Goal: Task Accomplishment & Management: Use online tool/utility

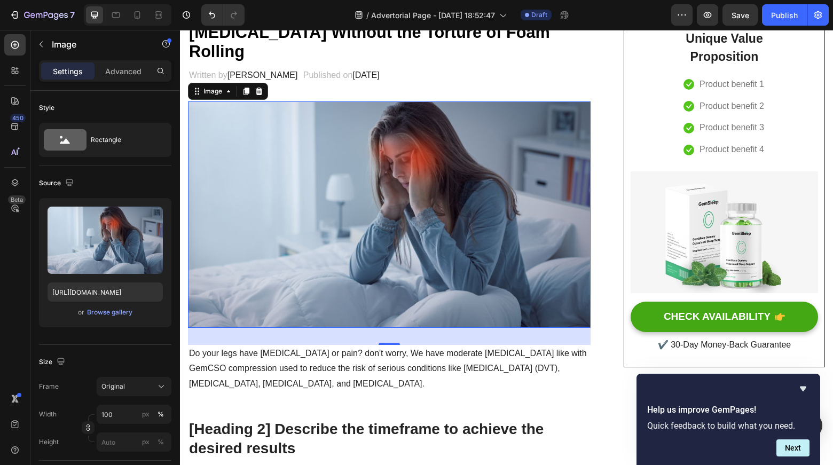
scroll to position [127, 0]
click at [363, 214] on img at bounding box center [389, 215] width 403 height 227
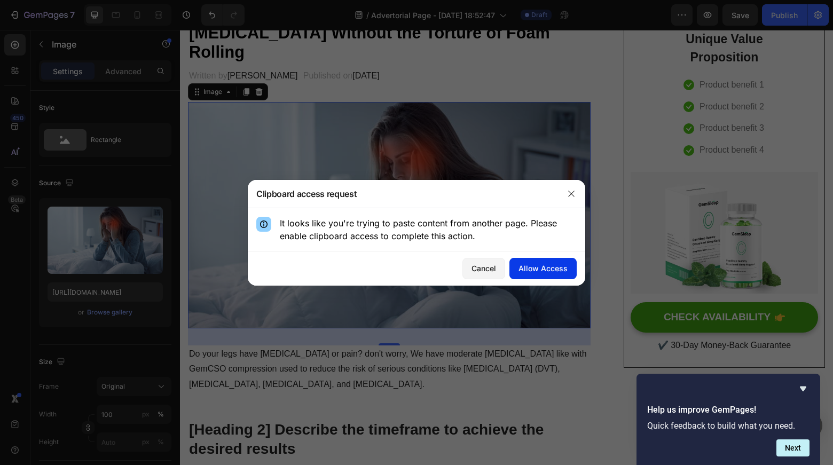
click at [543, 272] on div "Allow Access" at bounding box center [543, 268] width 49 height 11
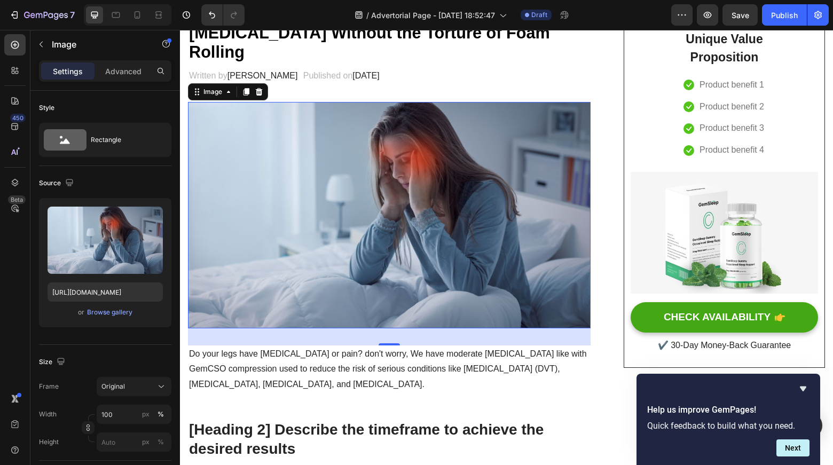
click at [454, 215] on img at bounding box center [389, 215] width 403 height 227
click at [226, 88] on icon at bounding box center [228, 92] width 9 height 9
click at [348, 179] on img at bounding box center [389, 215] width 403 height 227
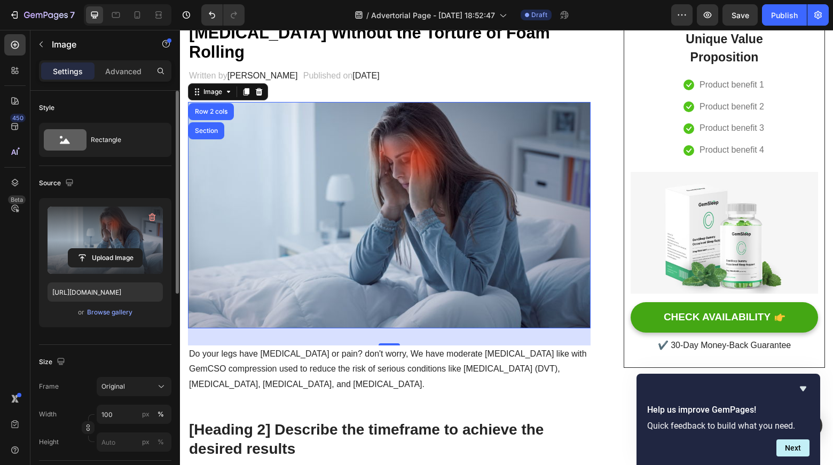
click at [102, 245] on label at bounding box center [105, 240] width 115 height 67
click at [102, 249] on input "file" at bounding box center [105, 258] width 74 height 18
click at [104, 256] on input "file" at bounding box center [105, 258] width 74 height 18
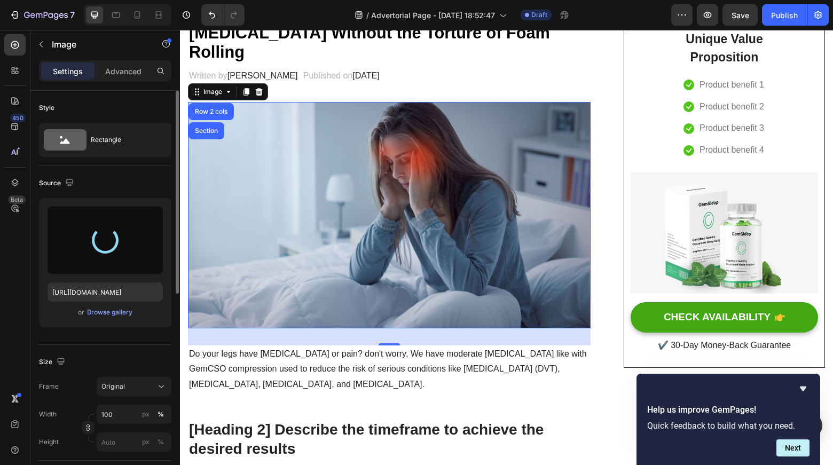
scroll to position [251, 0]
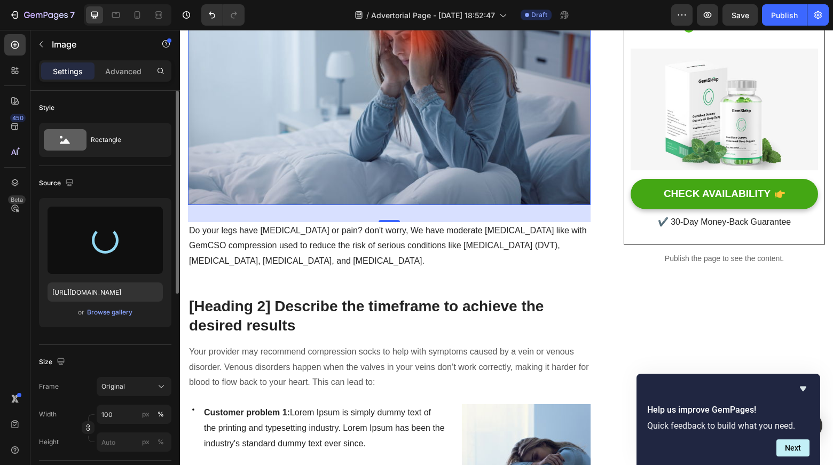
type input "[URL][DOMAIN_NAME]"
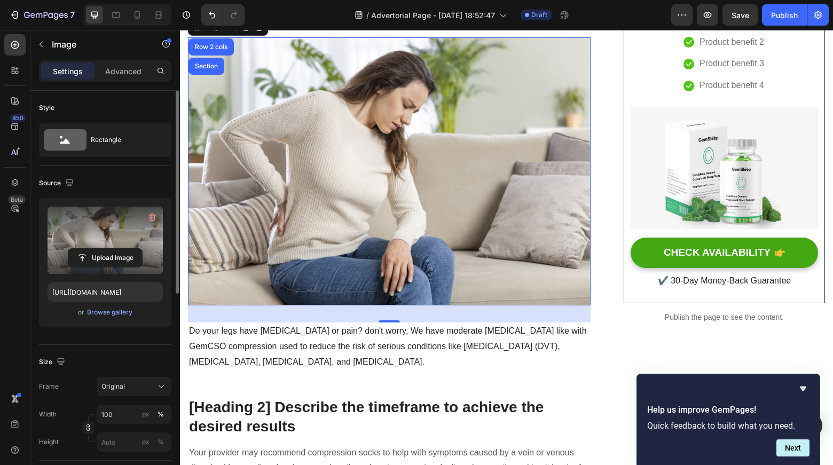
scroll to position [193, 0]
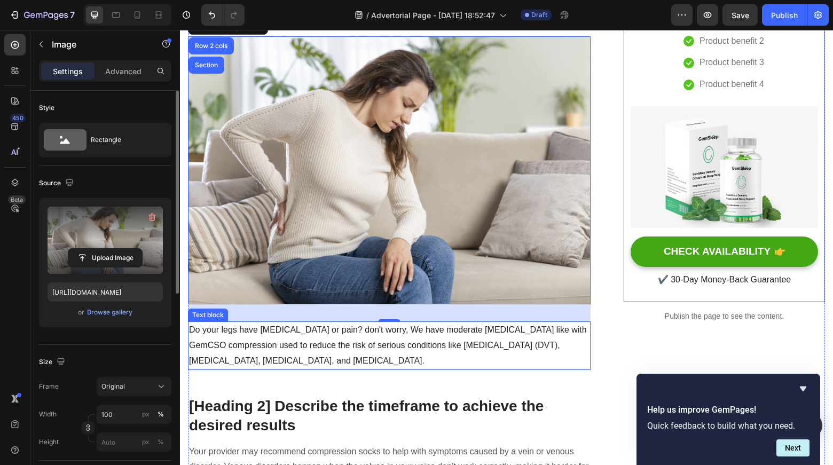
click at [368, 339] on p "Do your legs have [MEDICAL_DATA] or pain? don't worry, We have moderate [MEDICA…" at bounding box center [389, 346] width 401 height 46
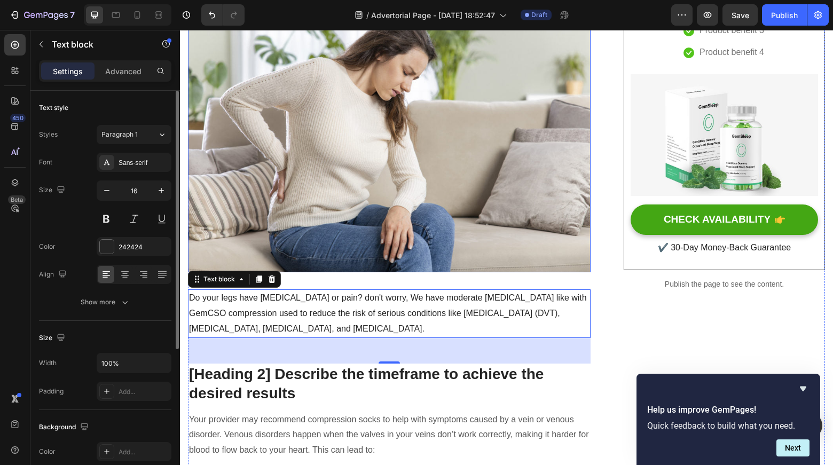
scroll to position [225, 0]
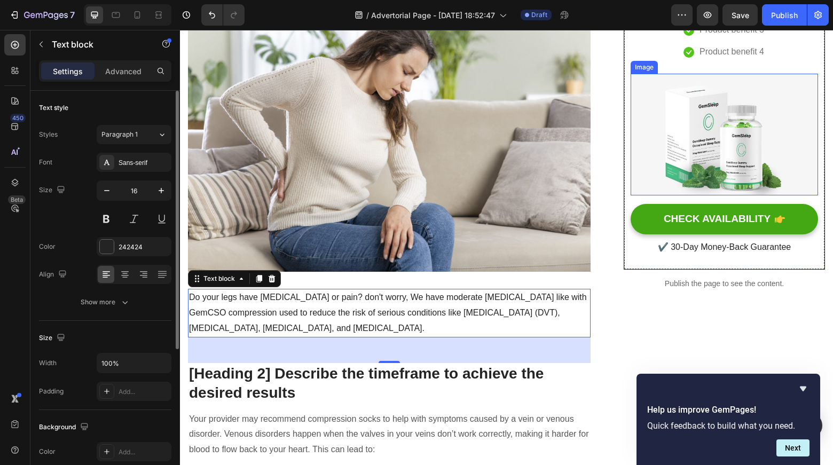
click at [770, 130] on img at bounding box center [725, 135] width 188 height 122
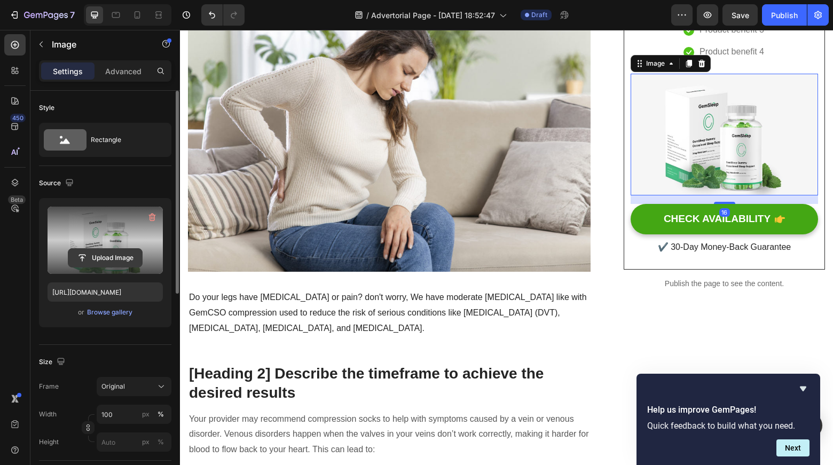
click at [113, 258] on input "file" at bounding box center [105, 258] width 74 height 18
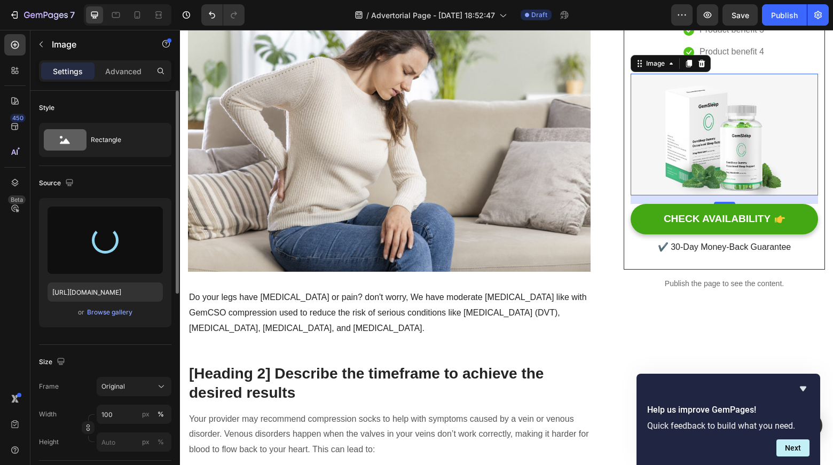
scroll to position [189, 0]
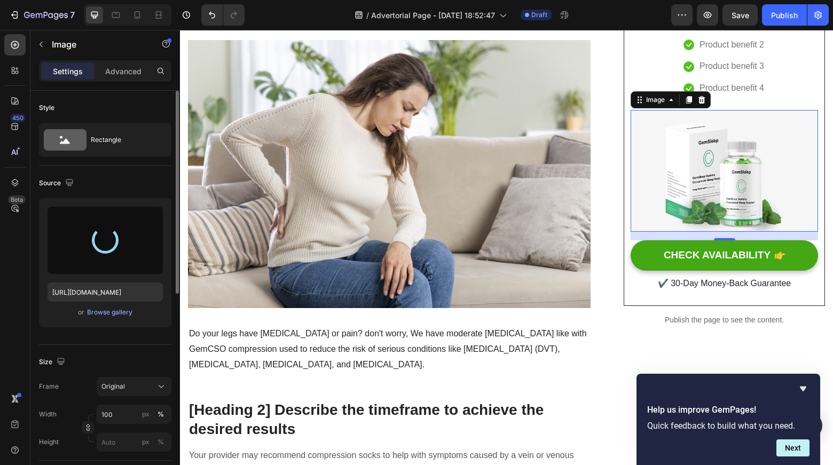
type input "[URL][DOMAIN_NAME]"
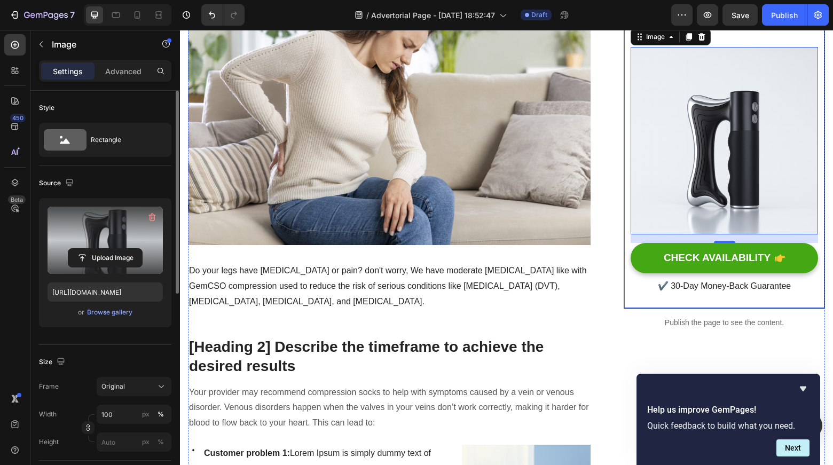
scroll to position [253, 0]
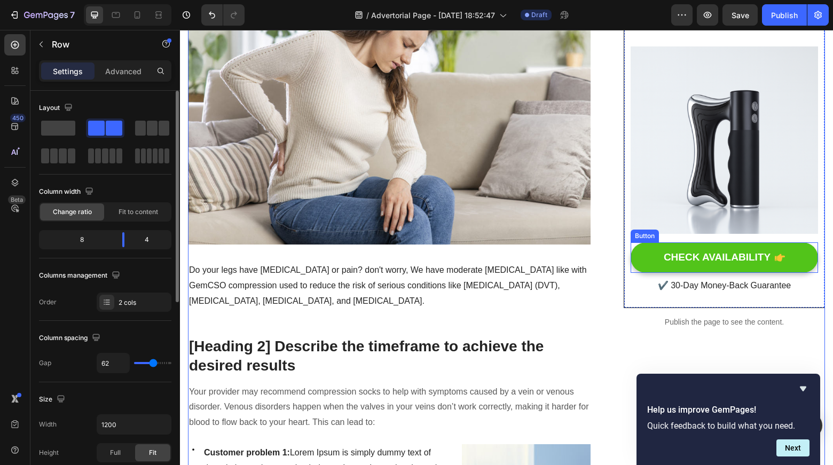
click at [789, 263] on button "CHECK AVAILABILITY" at bounding box center [725, 258] width 188 height 30
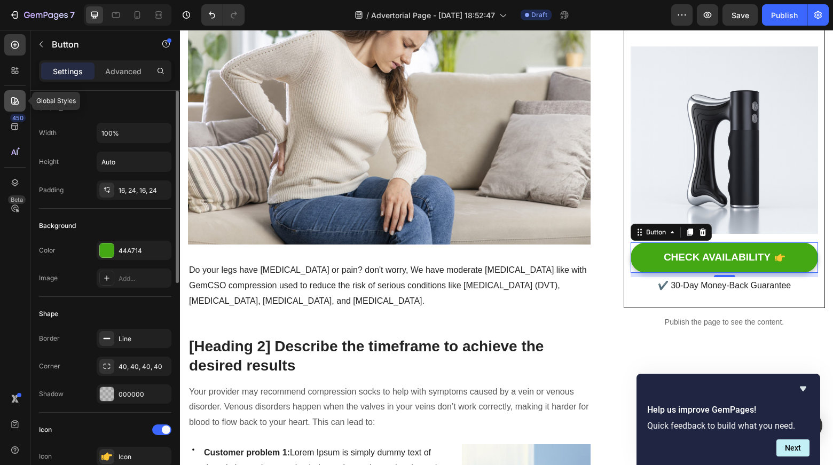
click at [20, 106] on div at bounding box center [14, 100] width 21 height 21
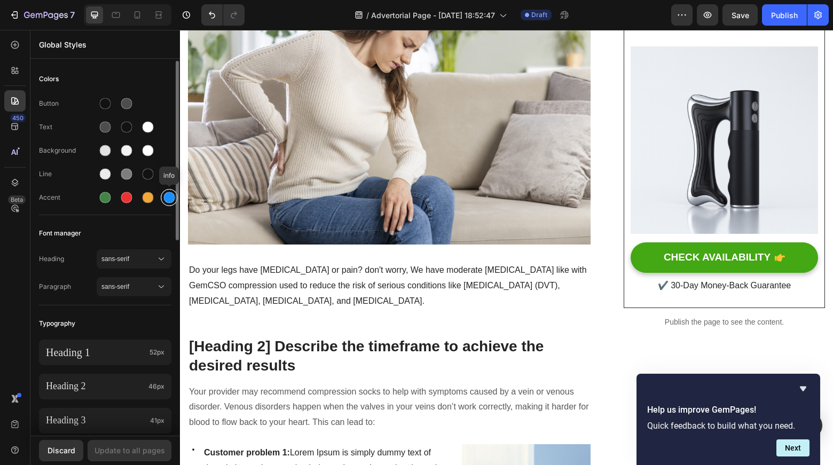
click at [163, 200] on div at bounding box center [169, 197] width 13 height 13
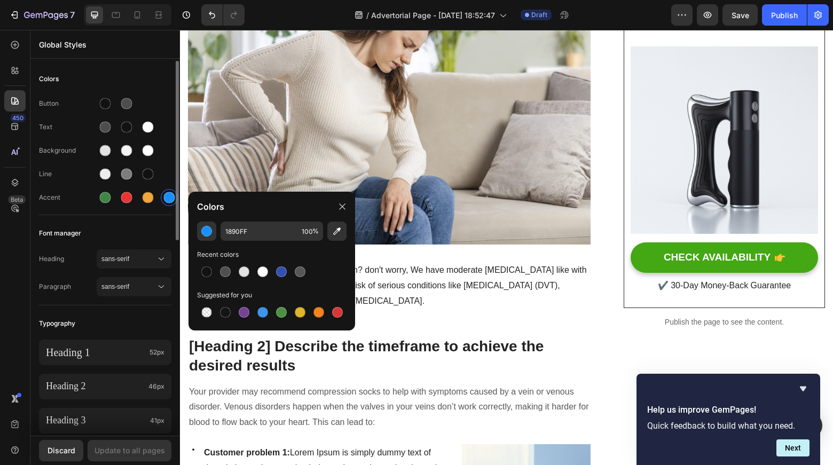
click at [141, 222] on div "Colors Button Text Background Line Accent Font manager Heading sans-serif Parag…" at bounding box center [105, 452] width 150 height 783
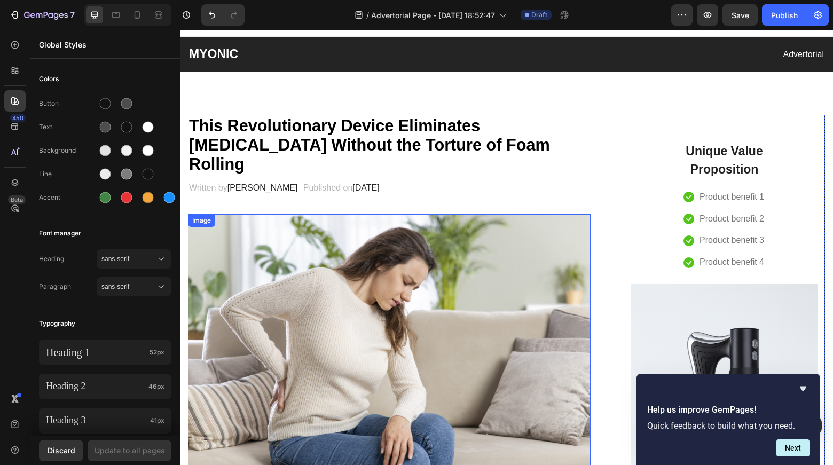
scroll to position [0, 0]
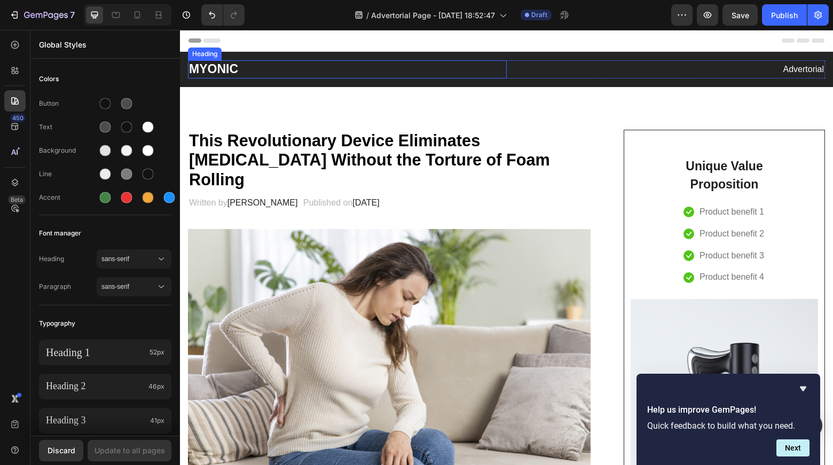
click at [216, 71] on h2 "MYONIC" at bounding box center [347, 69] width 319 height 18
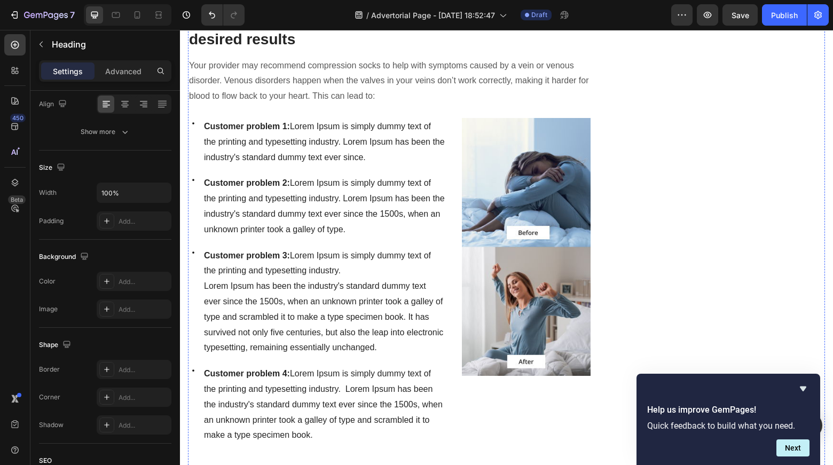
scroll to position [589, 0]
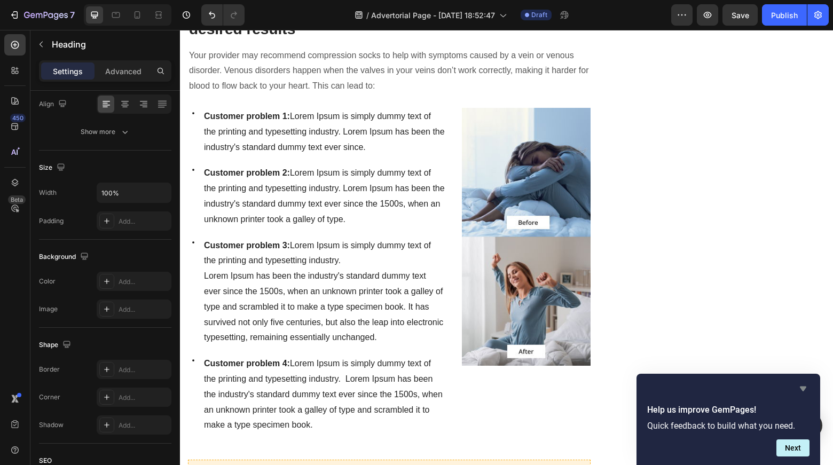
click at [804, 394] on icon "Hide survey" at bounding box center [803, 389] width 13 height 13
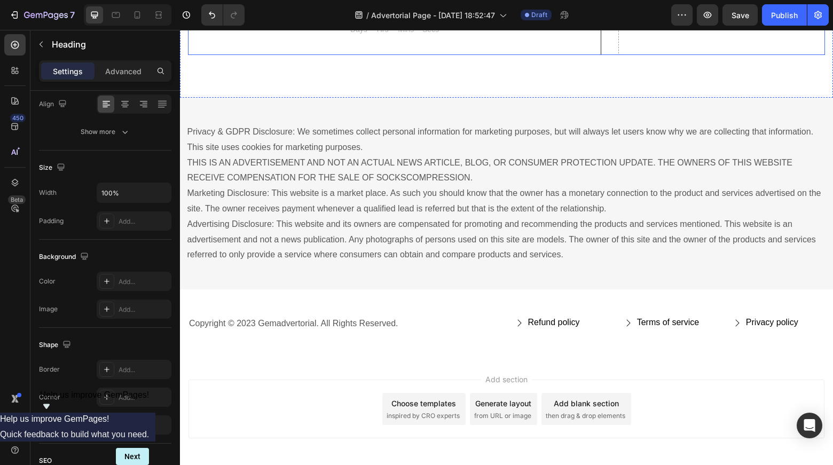
scroll to position [5971, 0]
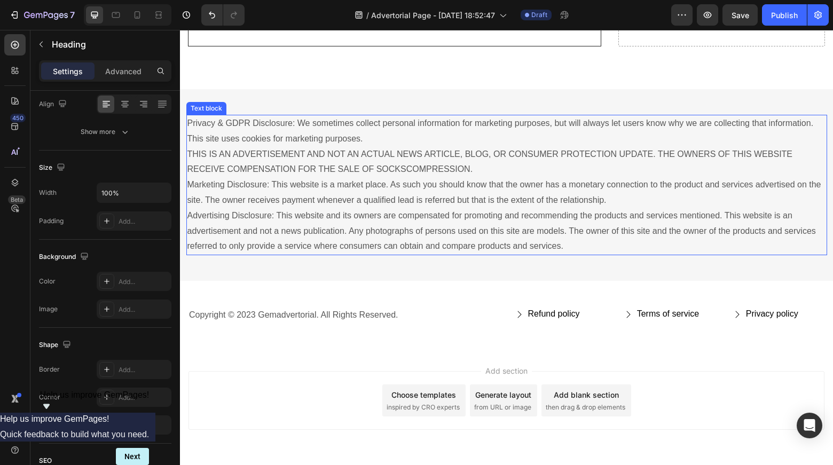
click at [535, 219] on p "Privacy & GDPR Disclosure: We sometimes collect personal information for market…" at bounding box center [507, 185] width 639 height 138
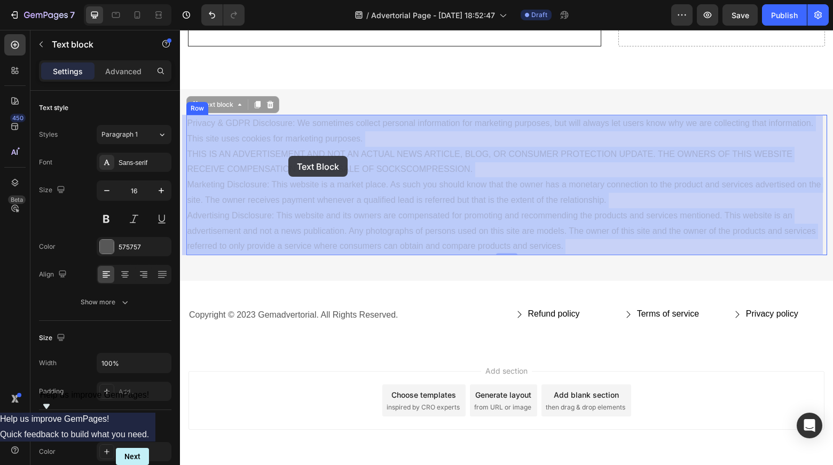
drag, startPoint x: 583, startPoint y: 245, endPoint x: 288, endPoint y: 156, distance: 308.6
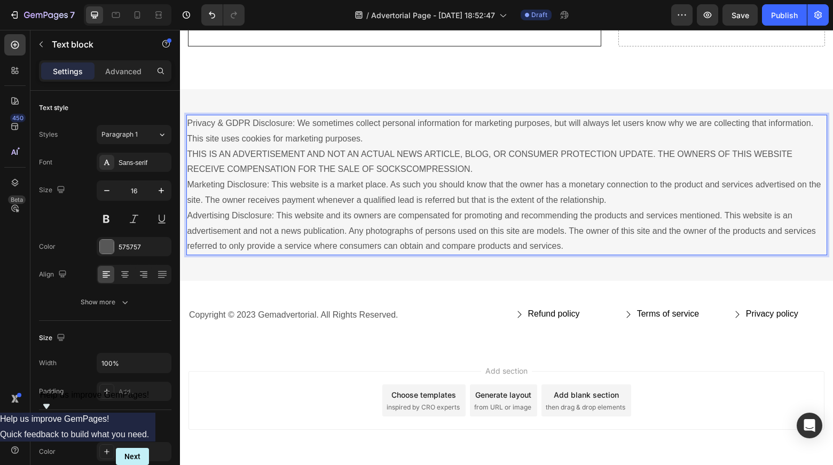
click at [400, 170] on p "Privacy & GDPR Disclosure: We sometimes collect personal information for market…" at bounding box center [507, 185] width 639 height 138
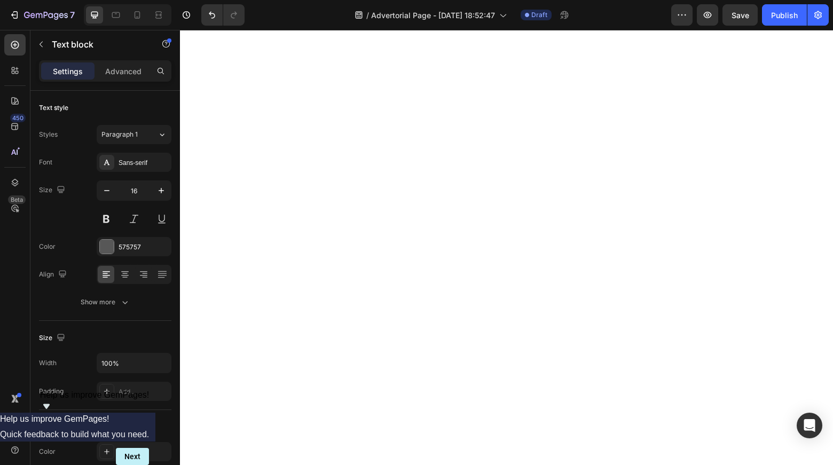
scroll to position [3355, 0]
click at [137, 17] on icon at bounding box center [137, 17] width 3 height 1
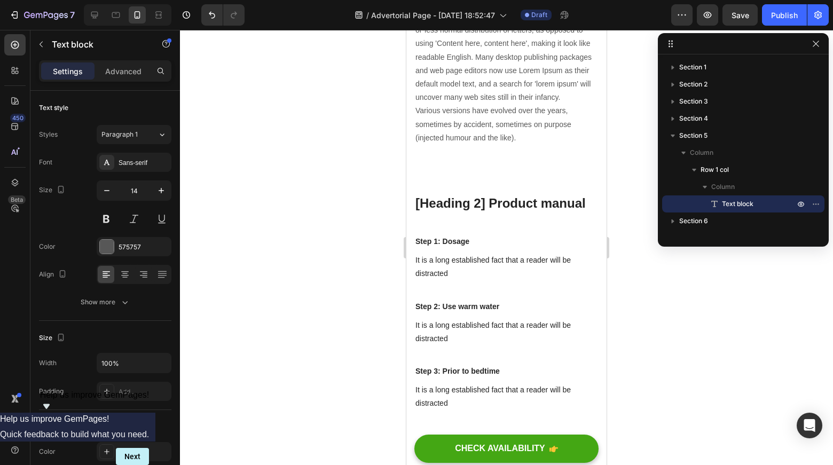
scroll to position [3873, 0]
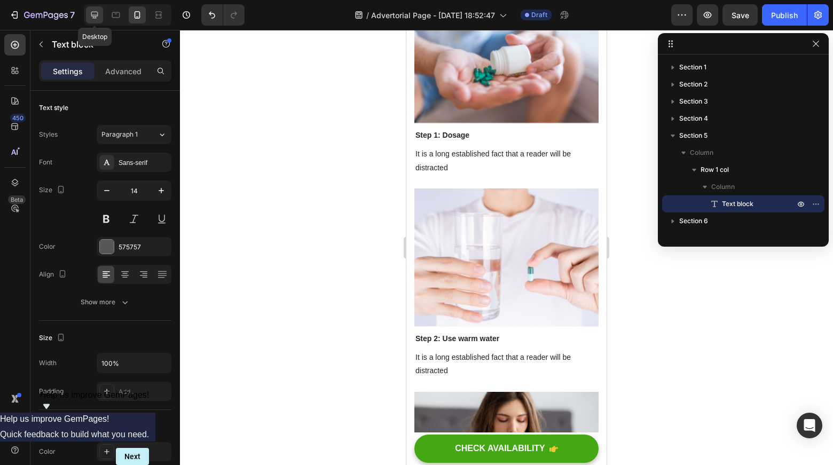
click at [95, 10] on icon at bounding box center [94, 15] width 11 height 11
type input "16"
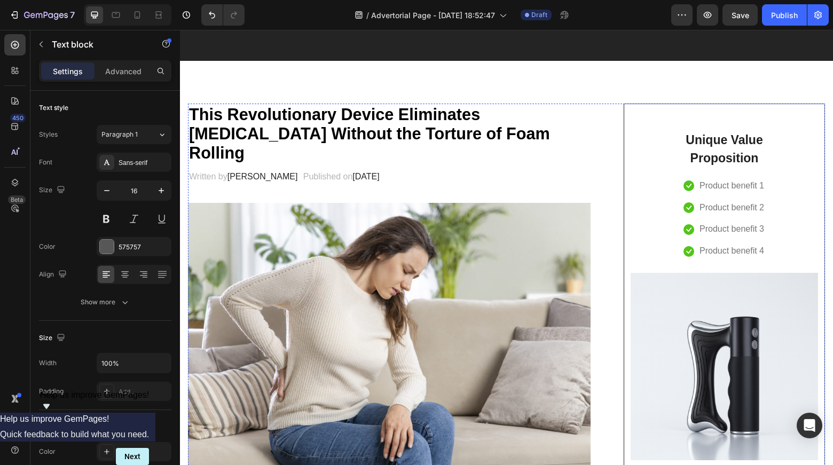
scroll to position [190, 0]
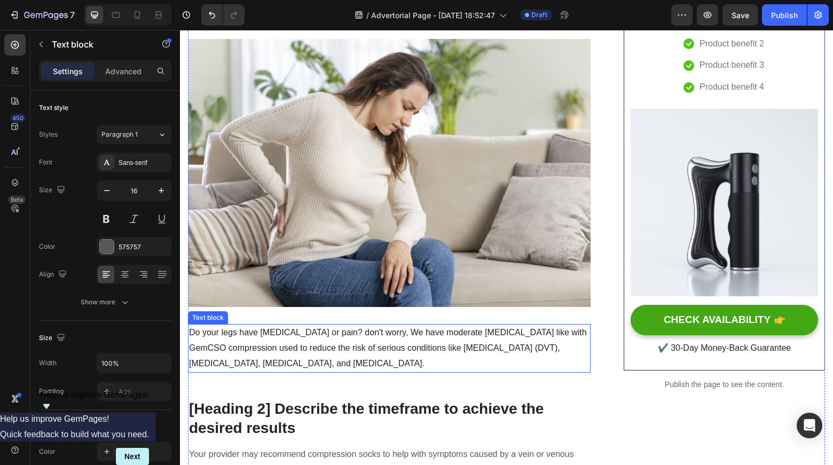
click at [237, 332] on p "Do your legs have [MEDICAL_DATA] or pain? don't worry, We have moderate [MEDICA…" at bounding box center [389, 348] width 401 height 46
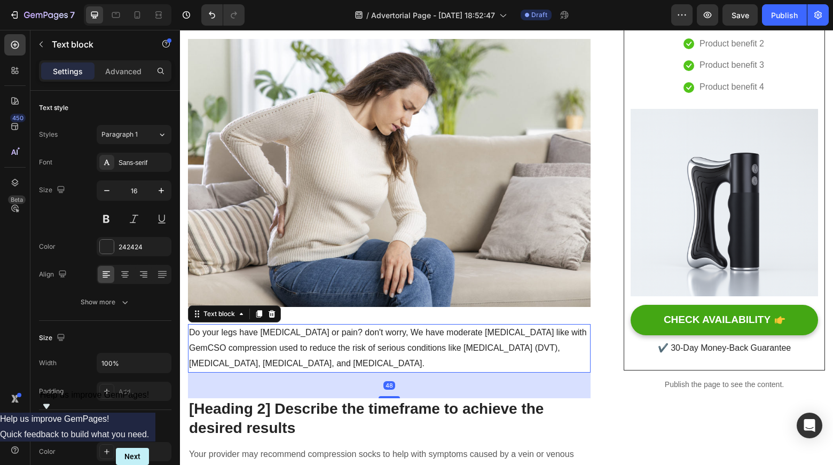
click at [194, 325] on p "Do your legs have [MEDICAL_DATA] or pain? don't worry, We have moderate [MEDICA…" at bounding box center [389, 348] width 401 height 46
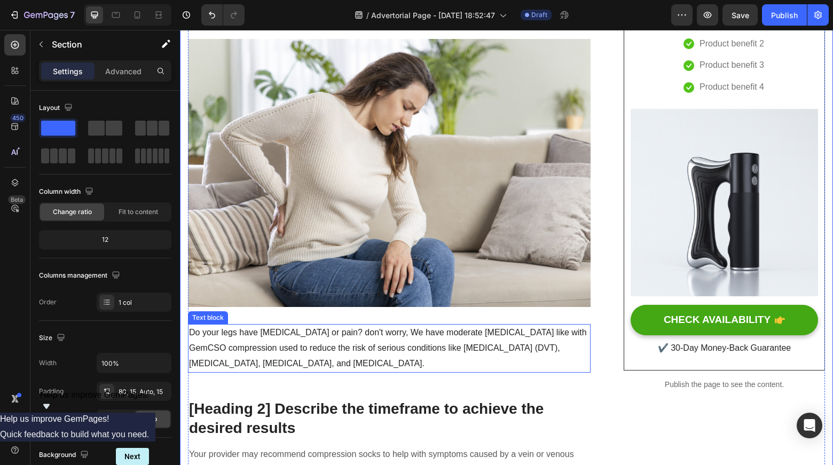
click at [201, 325] on p "Do your legs have [MEDICAL_DATA] or pain? don't worry, We have moderate [MEDICA…" at bounding box center [389, 348] width 401 height 46
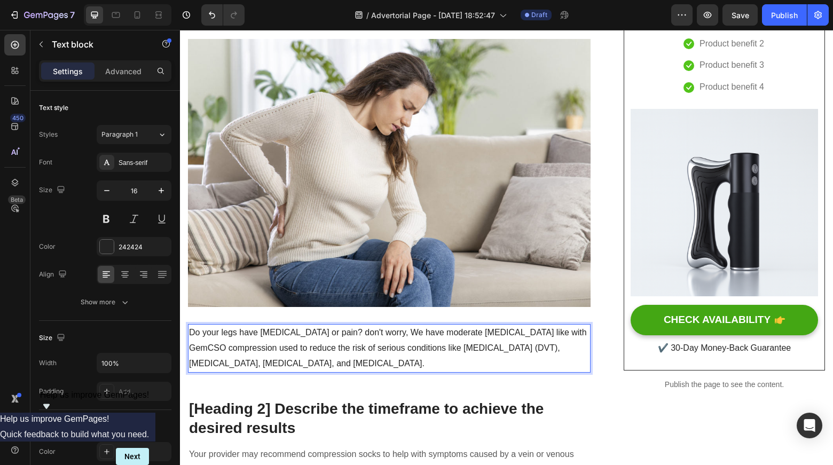
drag, startPoint x: 387, startPoint y: 342, endPoint x: 191, endPoint y: 312, distance: 198.3
click at [191, 325] on p "Do your legs have [MEDICAL_DATA] or pain? don't worry, We have moderate [MEDICA…" at bounding box center [389, 348] width 401 height 46
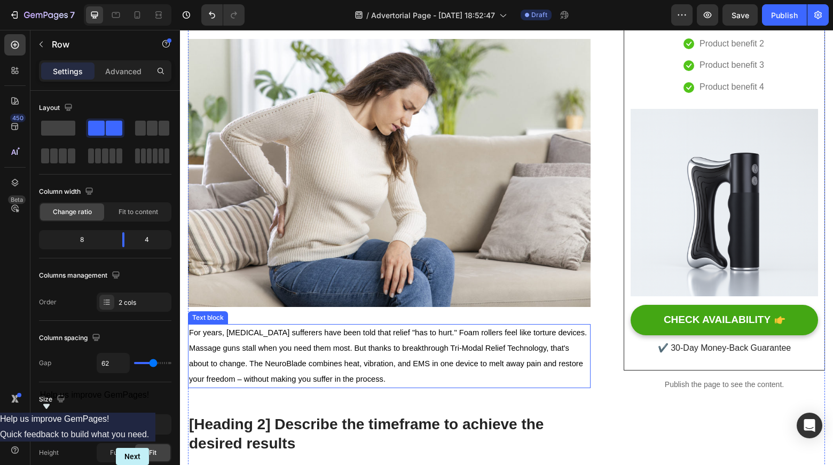
click at [419, 354] on p "For years, [MEDICAL_DATA] sufferers have been told that relief "has to hurt." F…" at bounding box center [389, 355] width 401 height 61
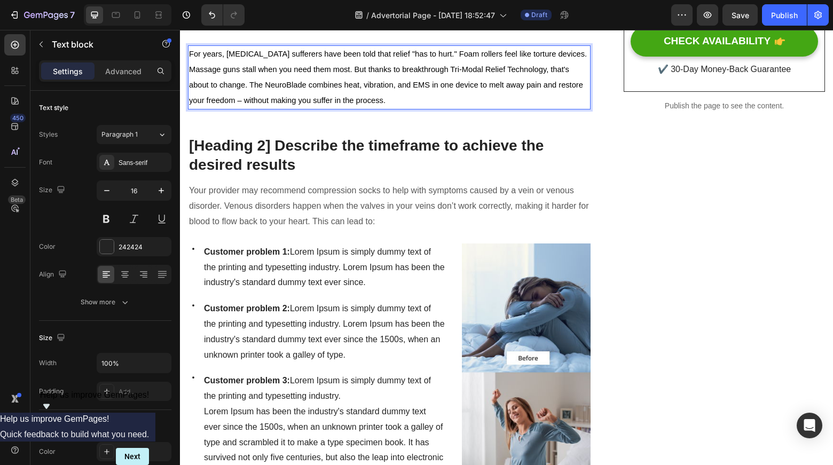
scroll to position [584, 0]
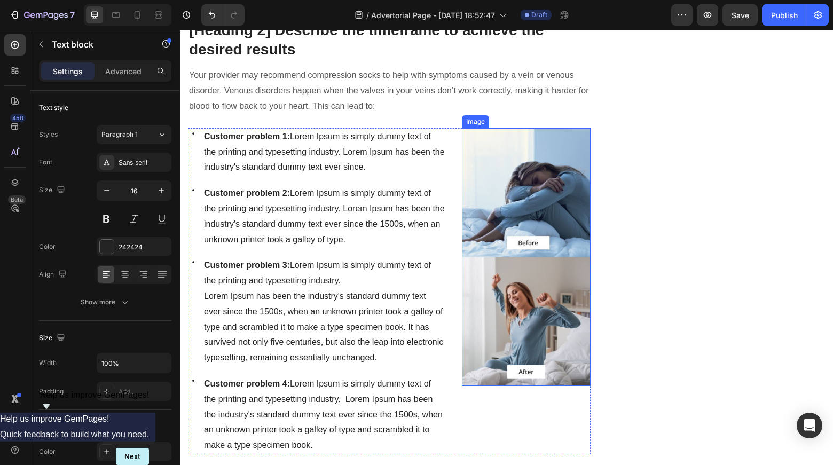
click at [540, 170] on img at bounding box center [526, 257] width 129 height 258
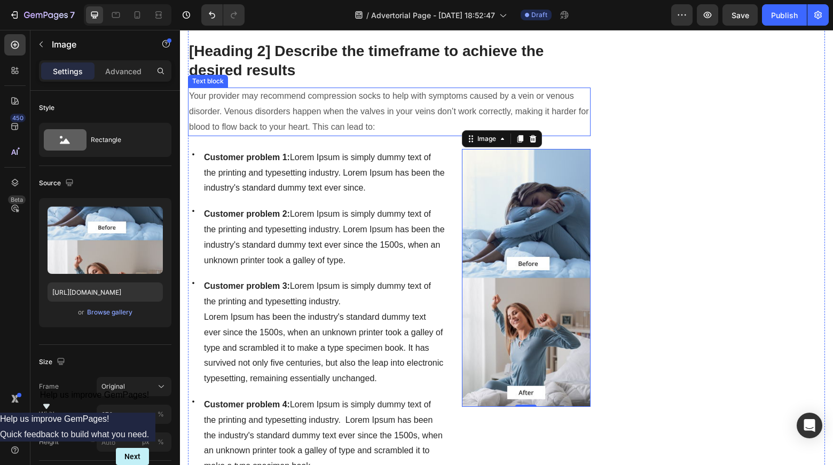
scroll to position [564, 0]
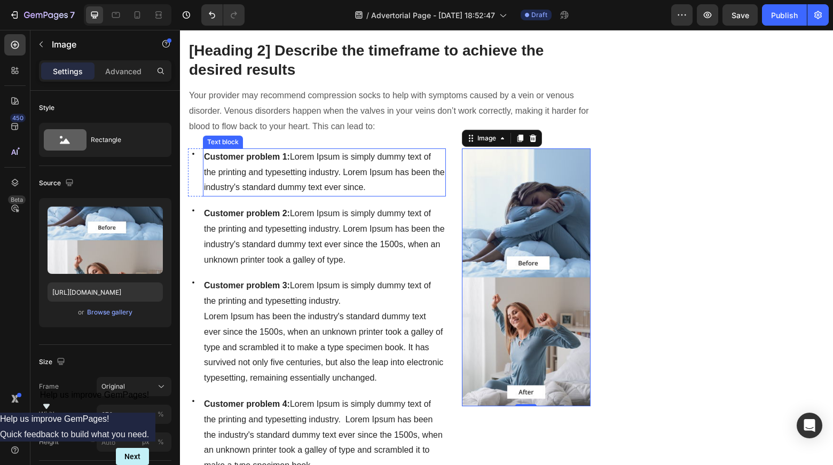
click at [269, 152] on strong "Customer problem 1:" at bounding box center [247, 156] width 86 height 9
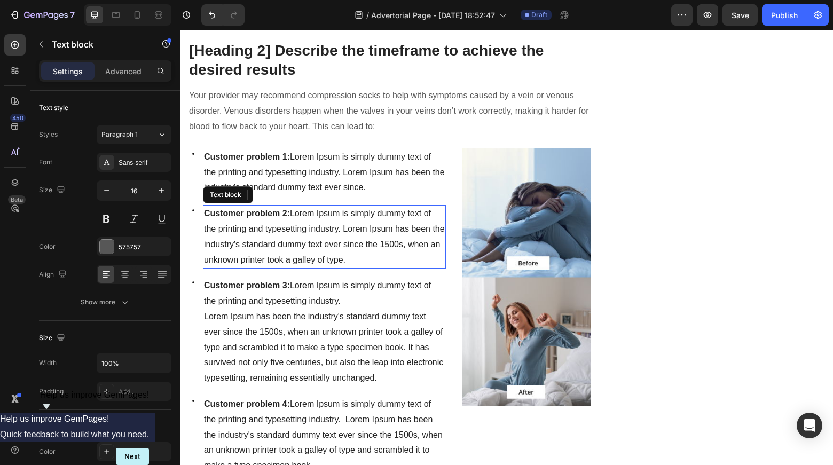
click at [301, 209] on span "Customer problem 2: Lorem Ipsum is simply dummy text of the printing and typese…" at bounding box center [324, 236] width 241 height 55
click at [334, 150] on p "Customer problem 1: Lorem Ipsum is simply dummy text of the printing and typese…" at bounding box center [324, 173] width 241 height 46
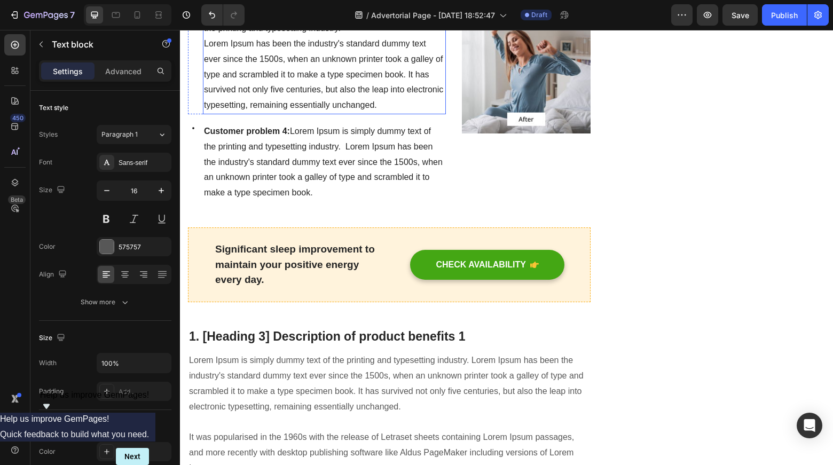
scroll to position [829, 0]
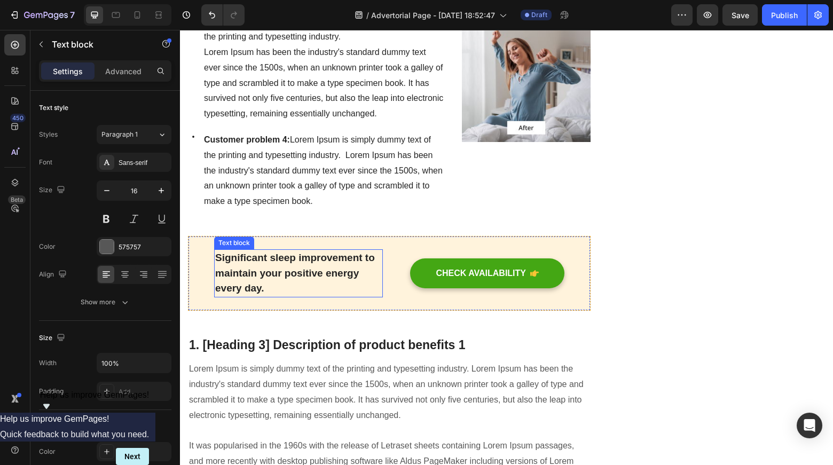
click at [313, 251] on p "Significant sleep improvement to maintain your positive energy every day." at bounding box center [298, 274] width 167 height 46
click at [264, 267] on p "Significant sleep improvement to maintain your positive energy every day." at bounding box center [298, 274] width 167 height 46
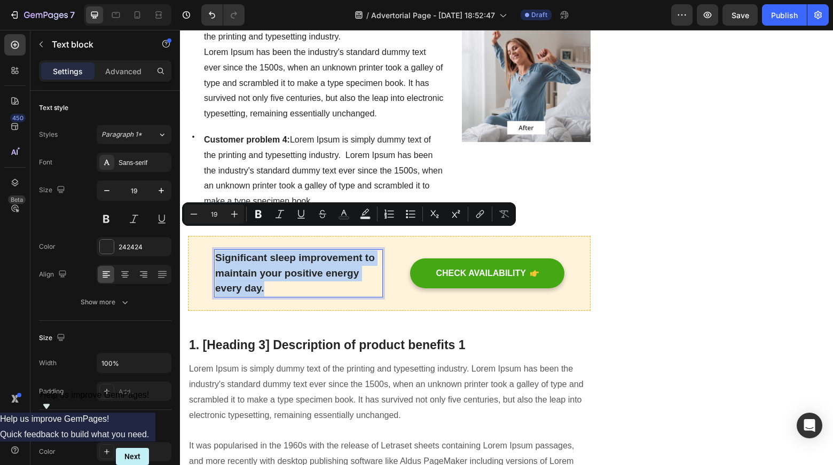
drag, startPoint x: 270, startPoint y: 267, endPoint x: 214, endPoint y: 242, distance: 61.0
click at [214, 249] on div "Significant sleep improvement to maintain your positive energy every day." at bounding box center [298, 273] width 169 height 48
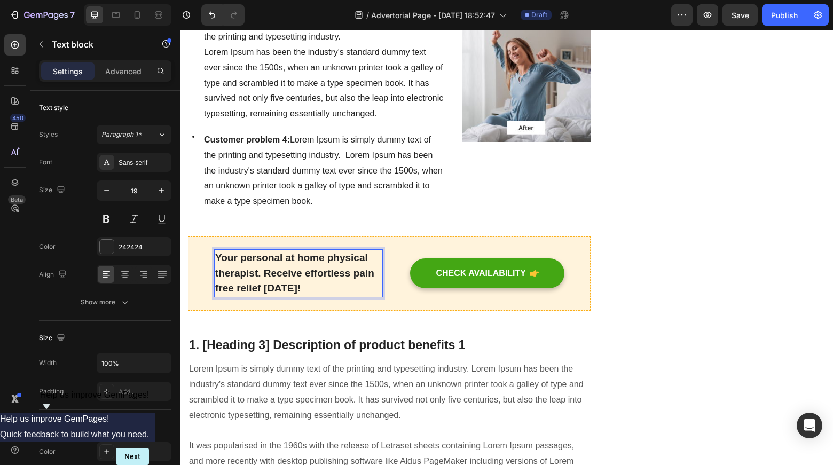
click at [319, 265] on p "Your personal at home physical therapist. Receive effortless pain free relief […" at bounding box center [298, 274] width 167 height 46
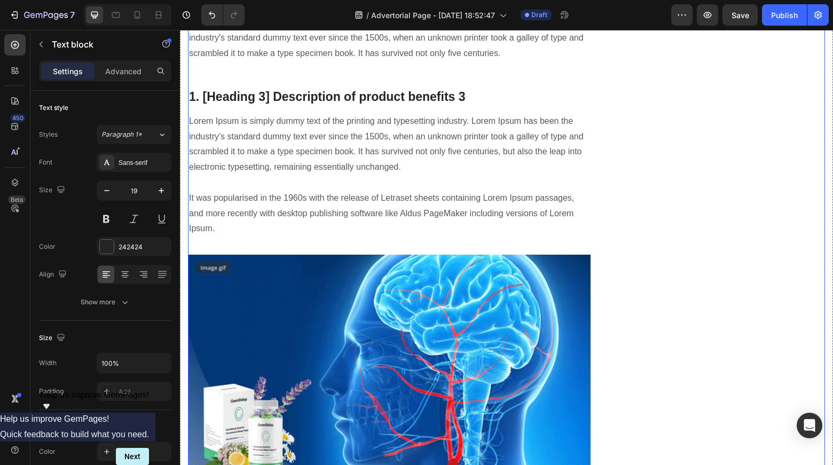
scroll to position [1575, 0]
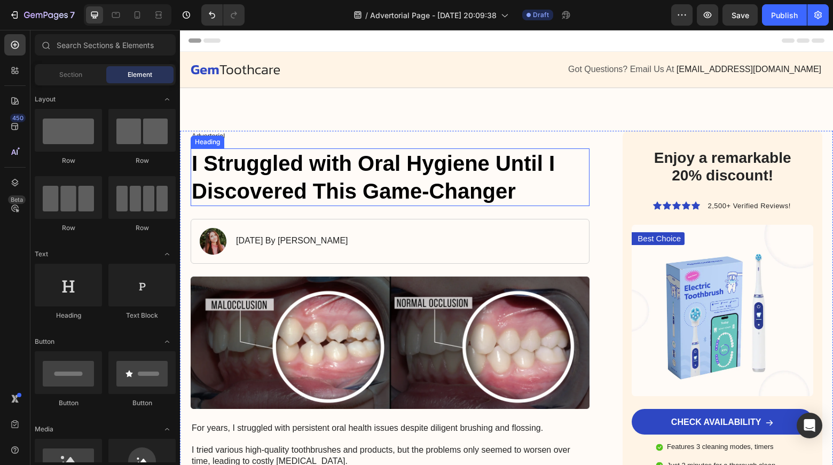
scroll to position [1, 0]
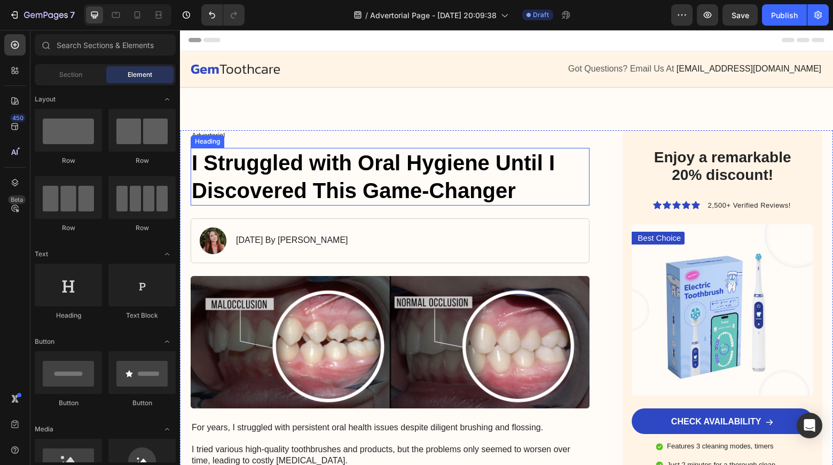
click at [336, 161] on h1 "I Struggled with Oral Hygiene Until I Discovered This Game-Changer" at bounding box center [390, 177] width 399 height 58
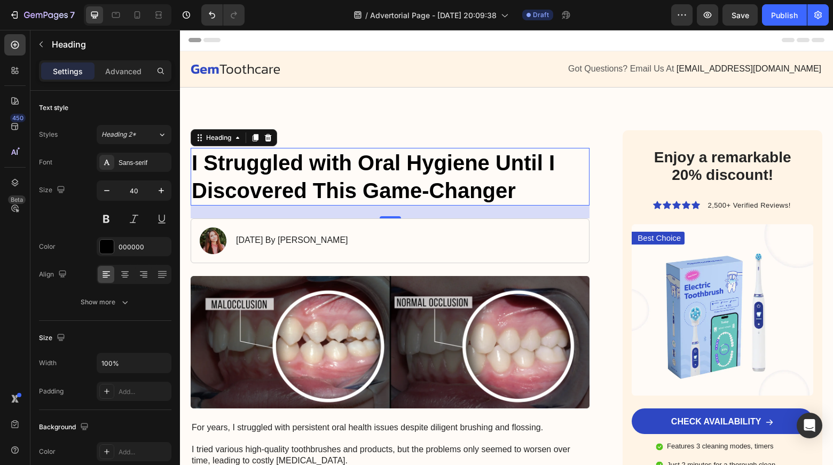
click at [192, 161] on h1 "I Struggled with Oral Hygiene Until I Discovered This Game-Changer" at bounding box center [390, 177] width 399 height 58
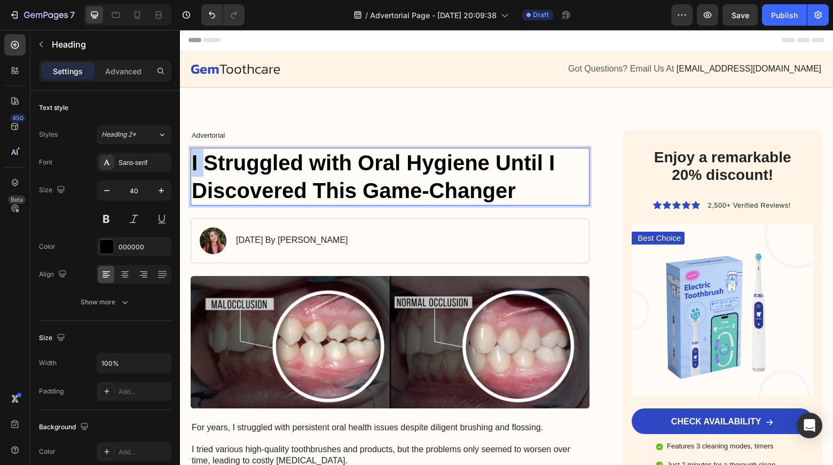
click at [192, 161] on p "I Struggled with Oral Hygiene Until I Discovered This Game-Changer" at bounding box center [390, 177] width 397 height 56
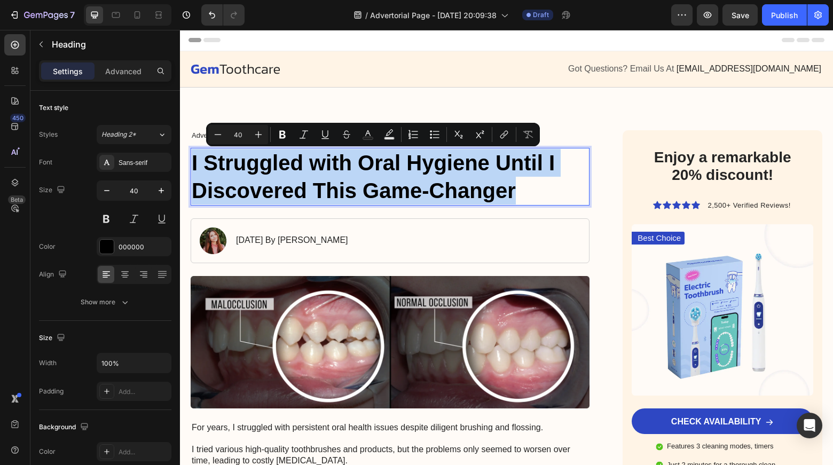
drag, startPoint x: 192, startPoint y: 161, endPoint x: 248, endPoint y: 169, distance: 56.1
click at [248, 169] on p "I Struggled with Oral Hygiene Until I Discovered This Game-Changer" at bounding box center [390, 177] width 397 height 56
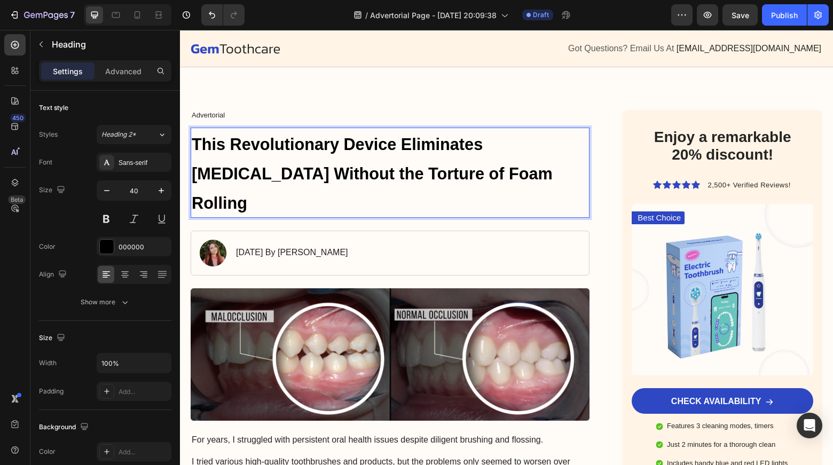
scroll to position [21, 0]
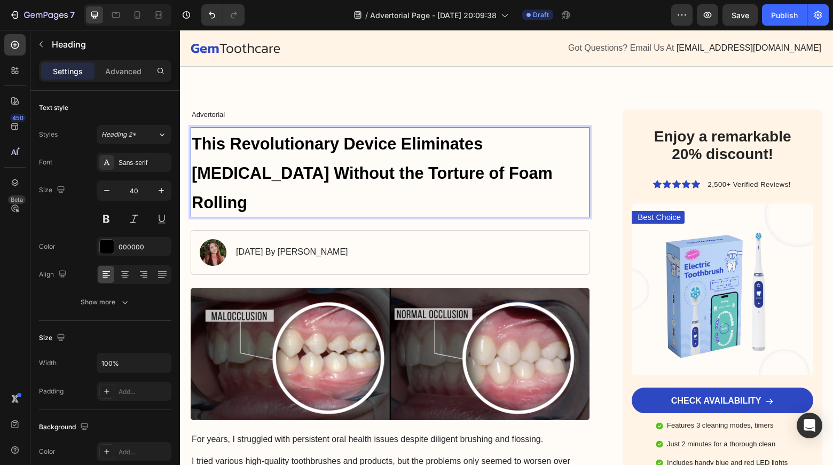
click at [423, 173] on strong "This Revolutionary Device Eliminates [MEDICAL_DATA] Without the Torture of Foam…" at bounding box center [372, 173] width 361 height 77
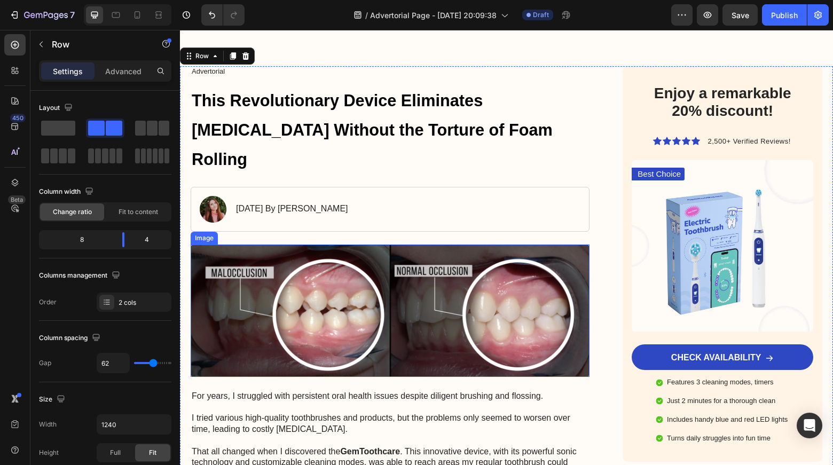
scroll to position [65, 0]
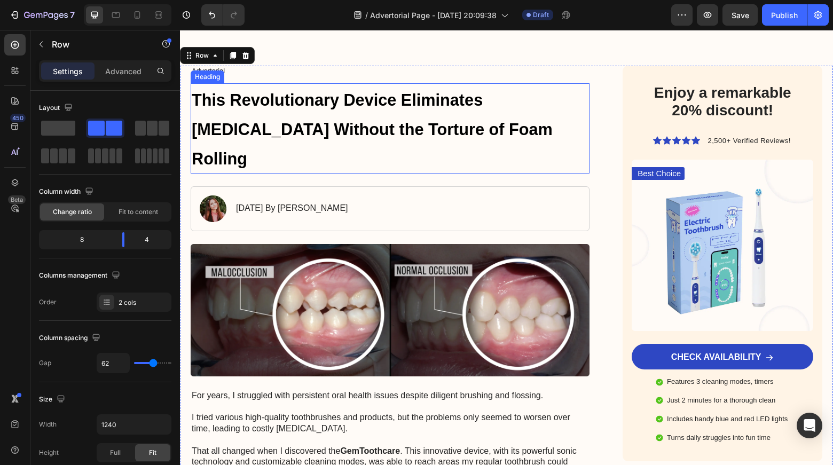
click at [338, 117] on p "⁠⁠⁠⁠⁠⁠⁠ This Revolutionary Device Eliminates Chronic Pain Without the Torture o…" at bounding box center [390, 128] width 397 height 88
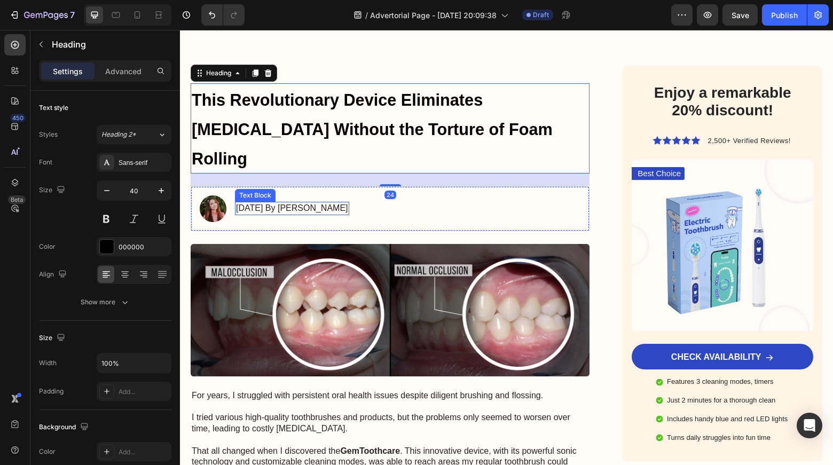
click at [344, 202] on div "January 18, 2024 By Maria Noman" at bounding box center [292, 208] width 114 height 13
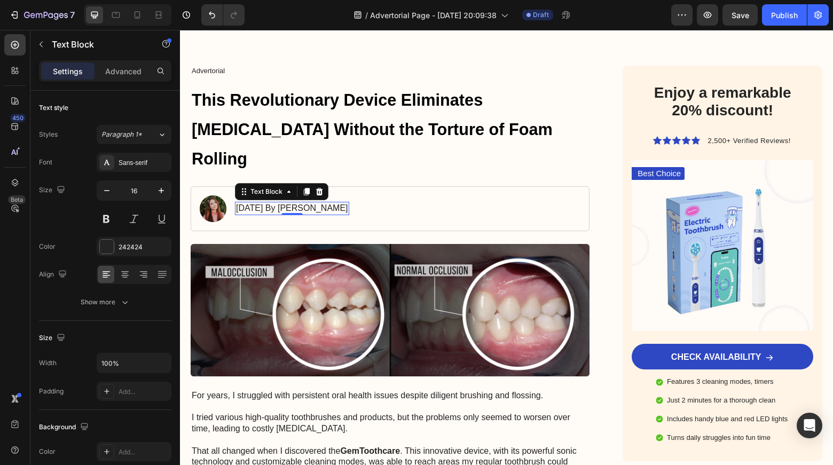
click at [275, 203] on p "January 18, 2024 By Maria Noman" at bounding box center [292, 208] width 112 height 11
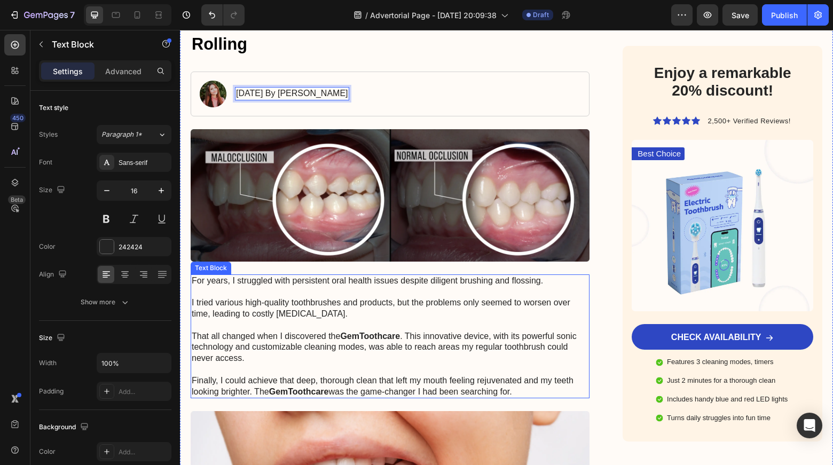
scroll to position [182, 0]
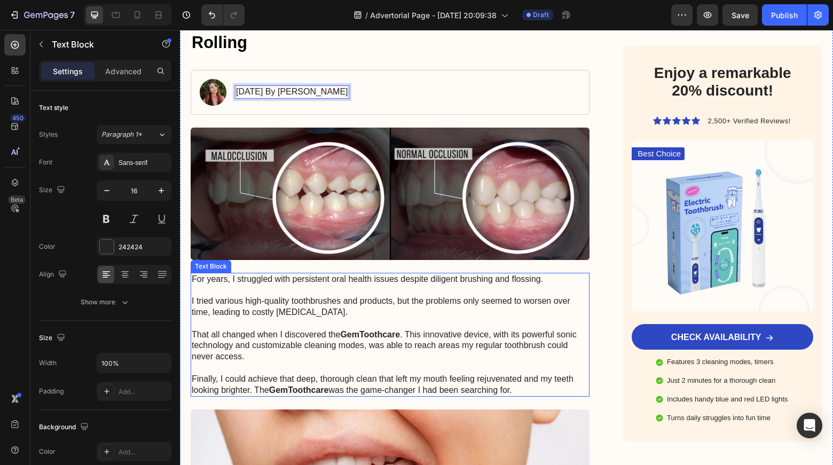
click at [289, 295] on p "For years, I struggled with persistent oral health issues despite diligent brus…" at bounding box center [390, 335] width 397 height 122
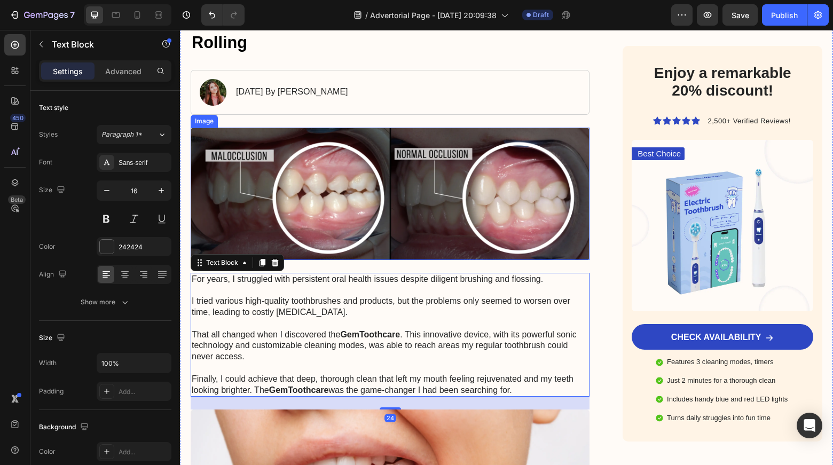
click at [339, 170] on img at bounding box center [390, 194] width 399 height 132
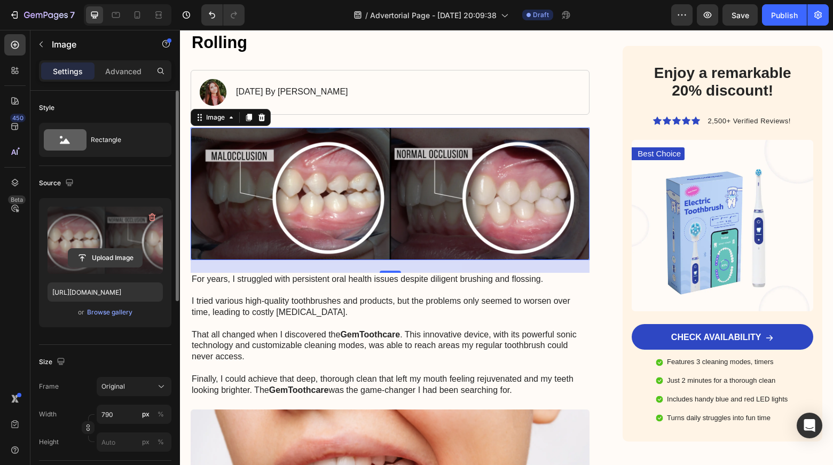
click at [113, 257] on input "file" at bounding box center [105, 258] width 74 height 18
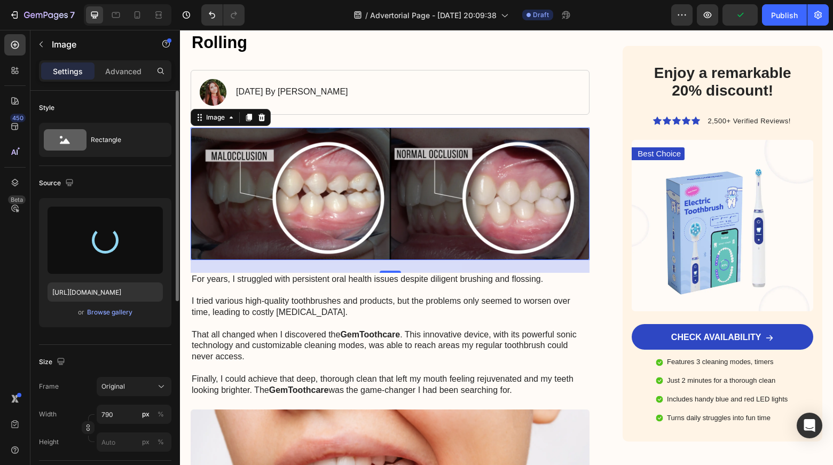
type input "[URL][DOMAIN_NAME]"
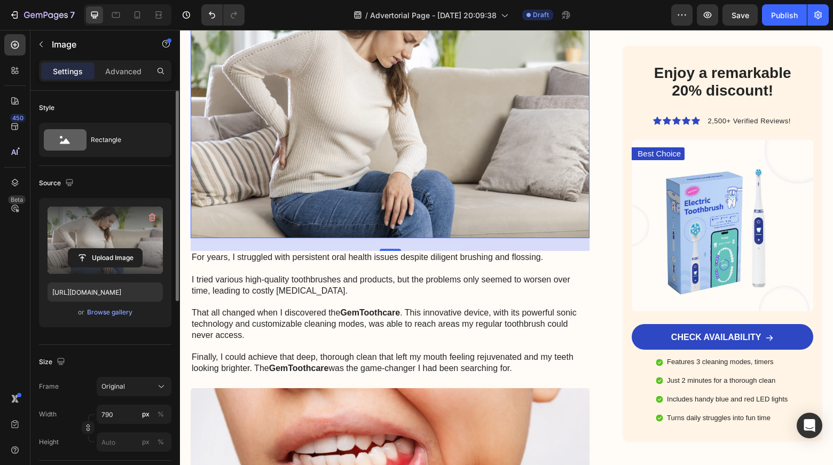
scroll to position [341, 0]
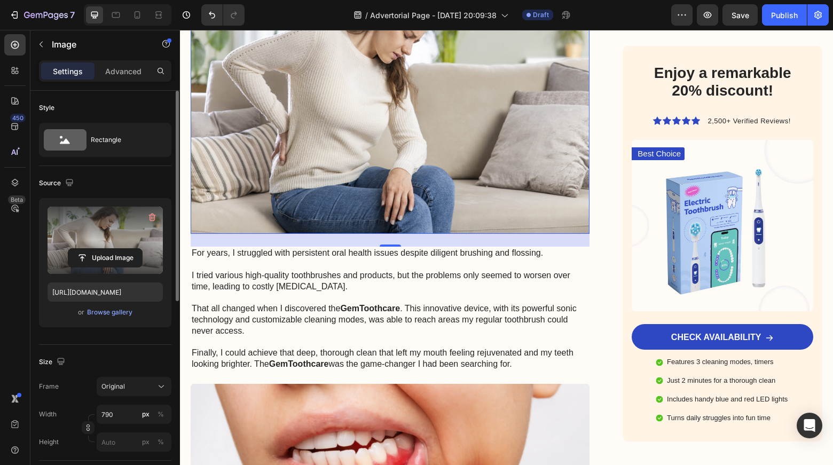
click at [286, 261] on p "For years, I struggled with persistent oral health issues despite diligent brus…" at bounding box center [390, 309] width 397 height 122
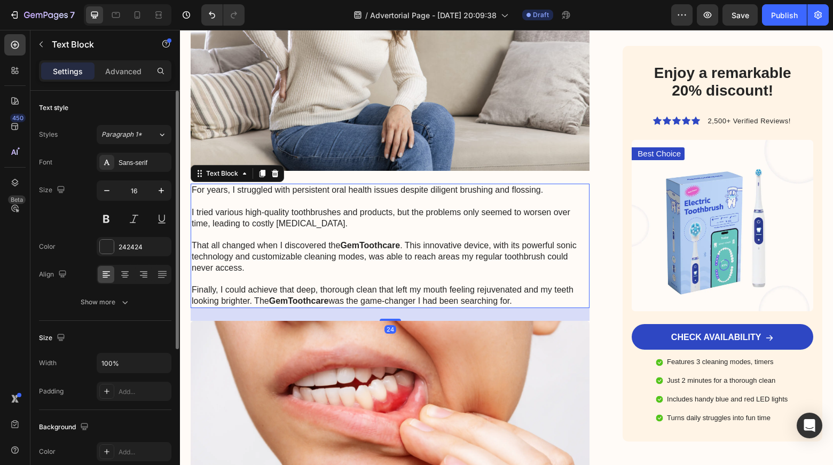
scroll to position [404, 0]
click at [221, 185] on p "For years, I struggled with persistent oral health issues despite diligent brus…" at bounding box center [390, 246] width 397 height 122
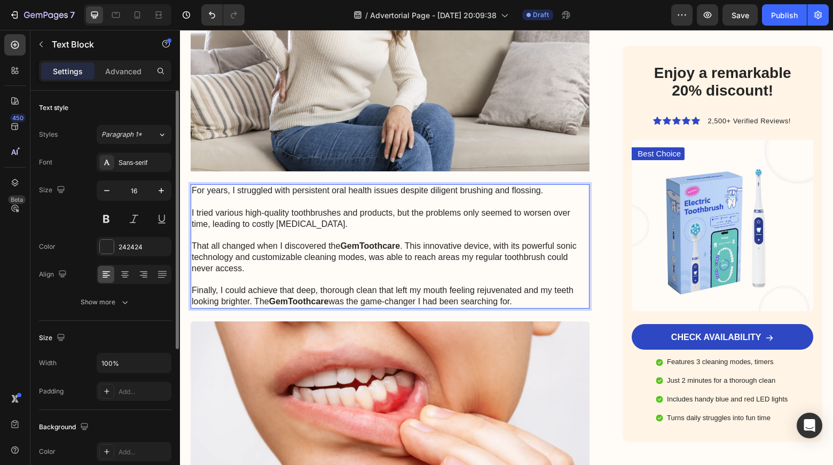
drag, startPoint x: 193, startPoint y: 161, endPoint x: 536, endPoint y: 267, distance: 359.1
click at [536, 267] on p "For years, I struggled with persistent oral health issues despite diligent brus…" at bounding box center [390, 246] width 397 height 122
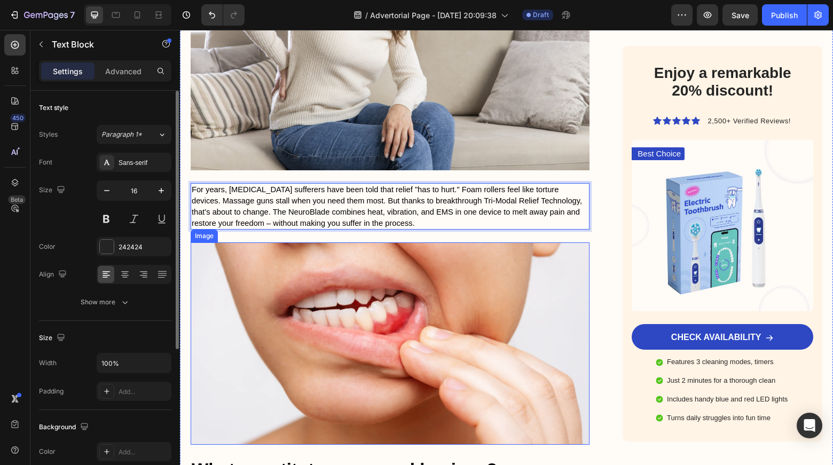
scroll to position [406, 0]
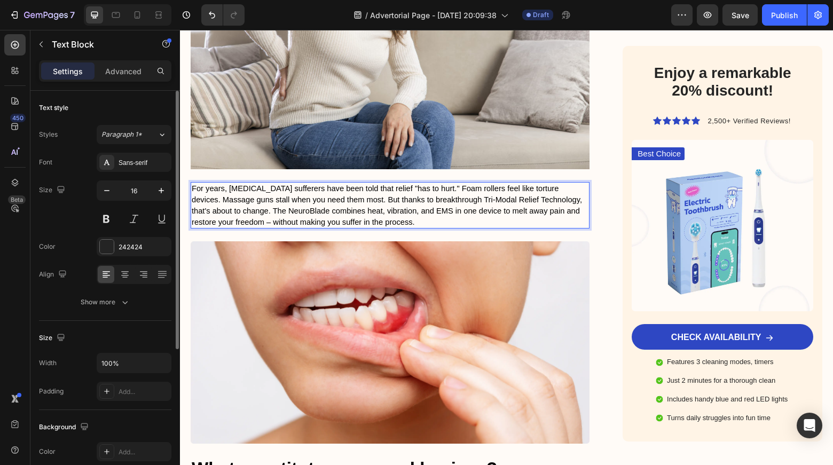
click at [441, 184] on span "For years, [MEDICAL_DATA] sufferers have been told that relief "has to hurt." F…" at bounding box center [387, 205] width 391 height 42
click at [429, 186] on p "For years, [MEDICAL_DATA] sufferers have been told that relief "has to hurt." F…" at bounding box center [390, 205] width 397 height 44
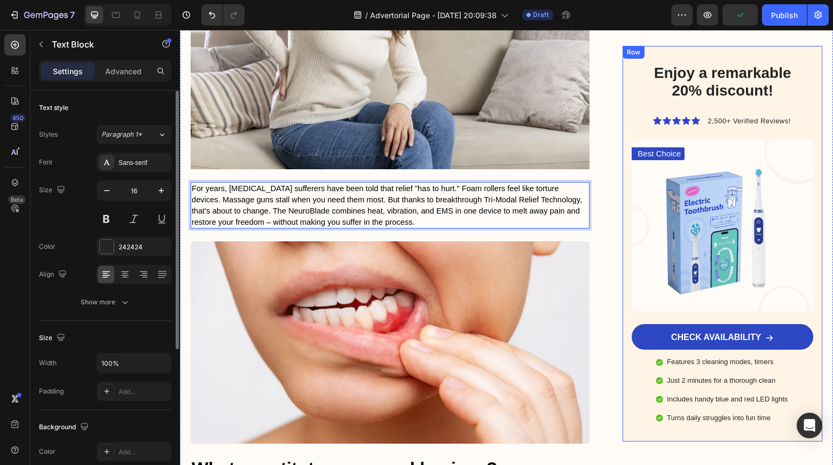
click at [708, 62] on div "Enjoy a remarkable 20% discount! Heading Icon Icon Icon Icon Icon Icon List 2,5…" at bounding box center [723, 244] width 200 height 396
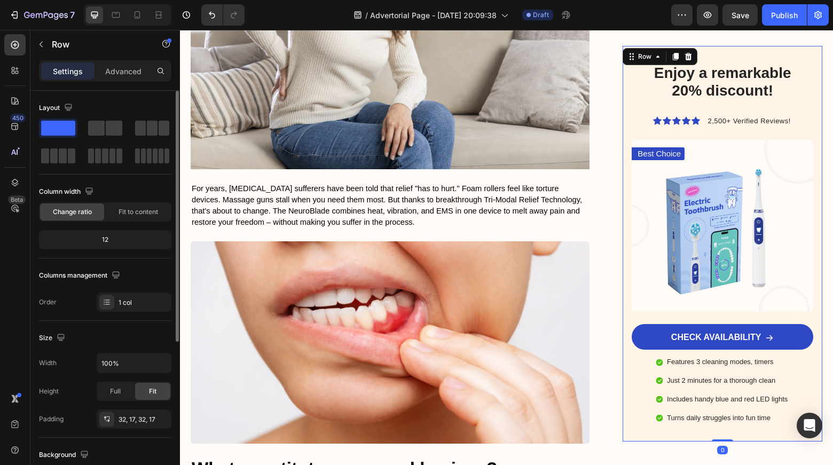
click at [708, 78] on h2 "Enjoy a remarkable 20% discount!" at bounding box center [723, 82] width 168 height 38
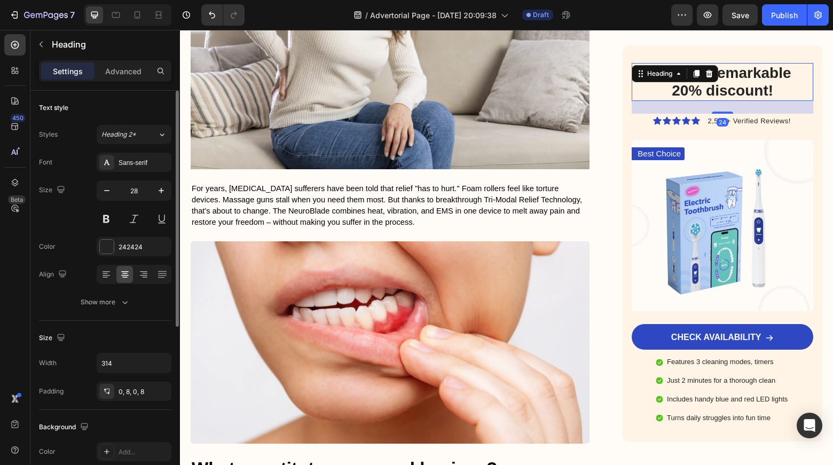
click at [743, 82] on h2 "Enjoy a remarkable 20% discount!" at bounding box center [723, 82] width 168 height 38
click at [743, 82] on p "Enjoy a remarkable 20% discount!" at bounding box center [722, 82] width 159 height 36
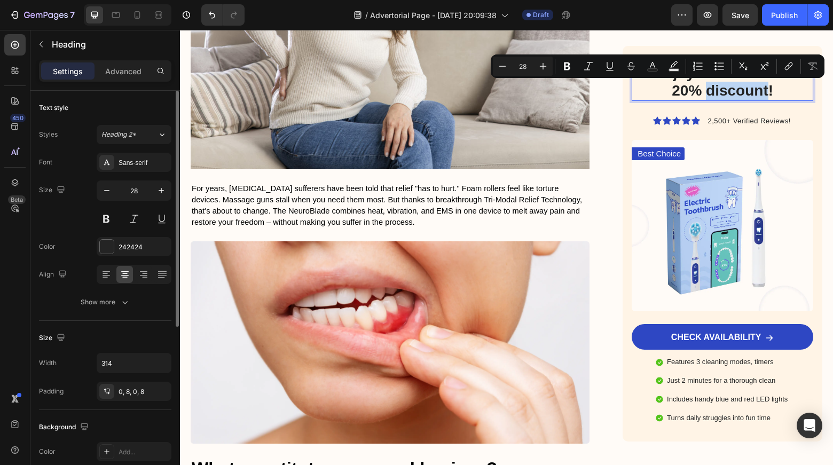
click at [746, 91] on p "Enjoy a remarkable 20% discount!" at bounding box center [722, 82] width 159 height 36
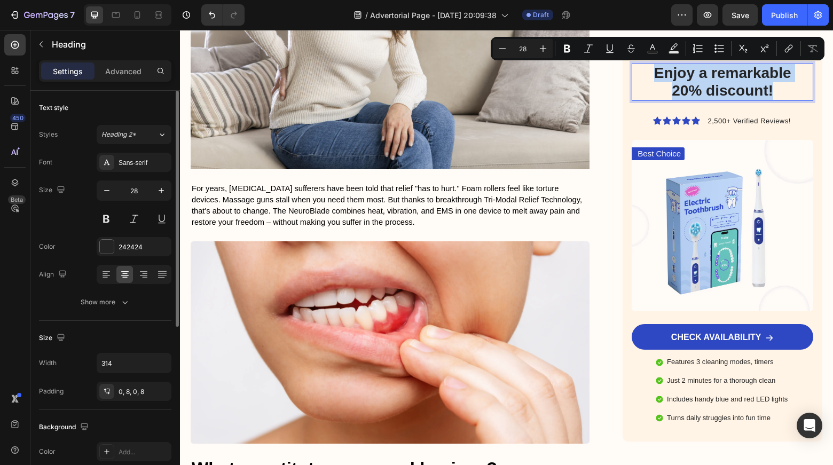
drag, startPoint x: 778, startPoint y: 92, endPoint x: 648, endPoint y: 77, distance: 130.7
click at [648, 77] on p "Enjoy a remarkable 20% discount!" at bounding box center [722, 82] width 159 height 36
click at [669, 84] on p "Enjoy a remarkable 20% discount!" at bounding box center [722, 82] width 159 height 36
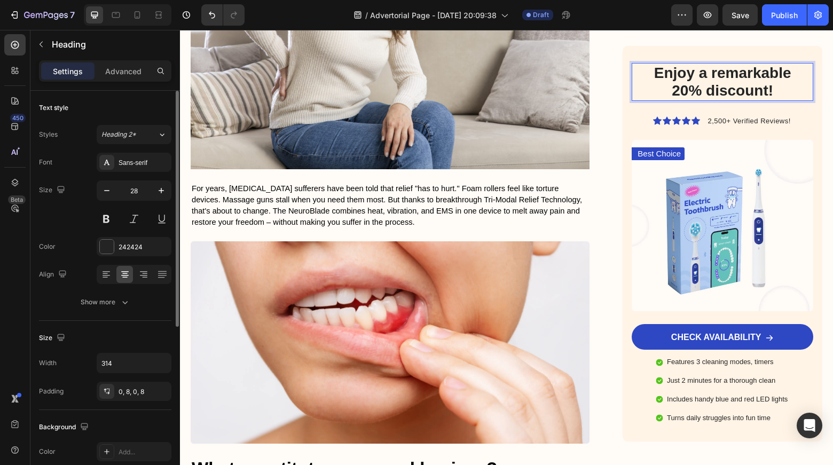
click at [676, 89] on p "Enjoy a remarkable 20% discount!" at bounding box center [722, 82] width 159 height 36
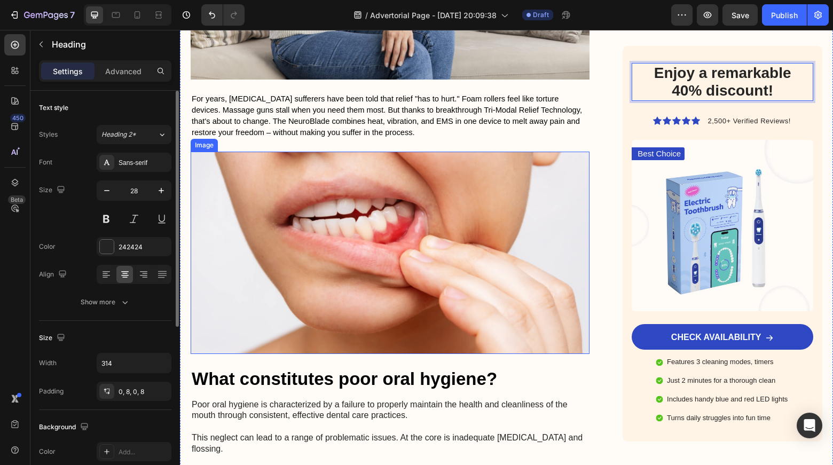
scroll to position [495, 0]
click at [486, 217] on img at bounding box center [390, 253] width 399 height 202
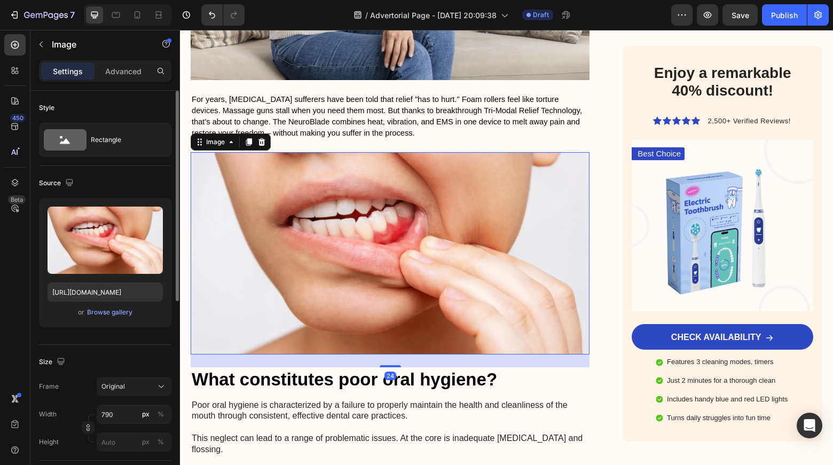
click at [427, 203] on img at bounding box center [390, 253] width 399 height 202
click at [432, 400] on p "Poor oral hygiene is characterized by a failure to properly maintain the health…" at bounding box center [390, 444] width 397 height 89
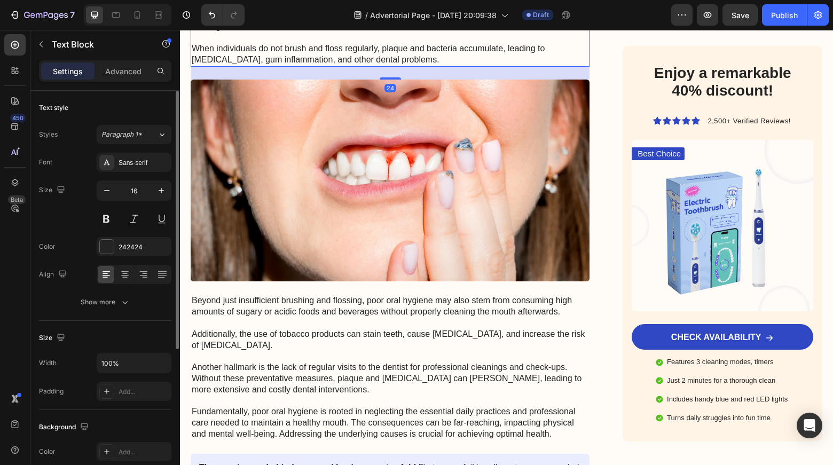
scroll to position [708, 0]
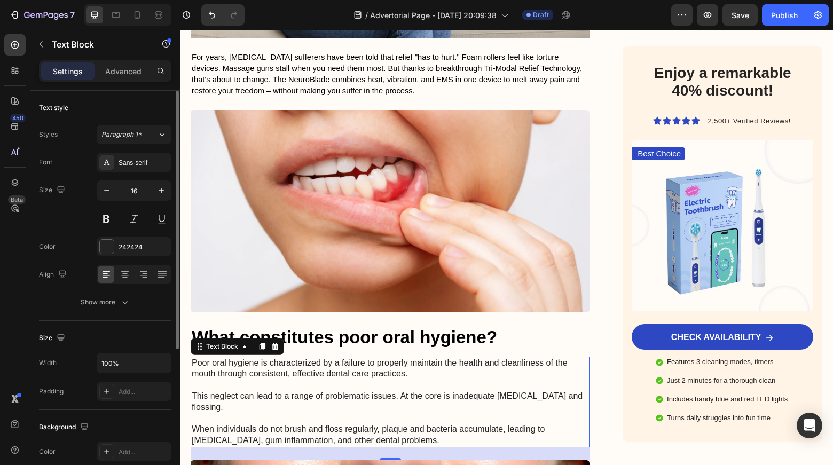
click at [465, 149] on img at bounding box center [390, 211] width 399 height 202
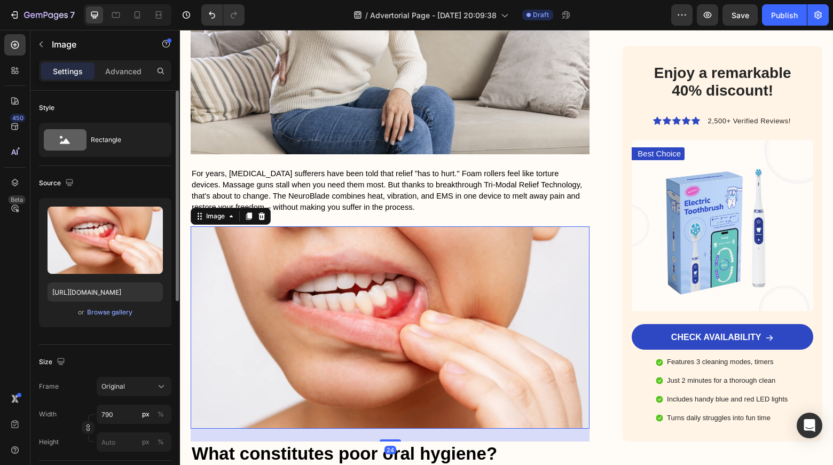
scroll to position [422, 0]
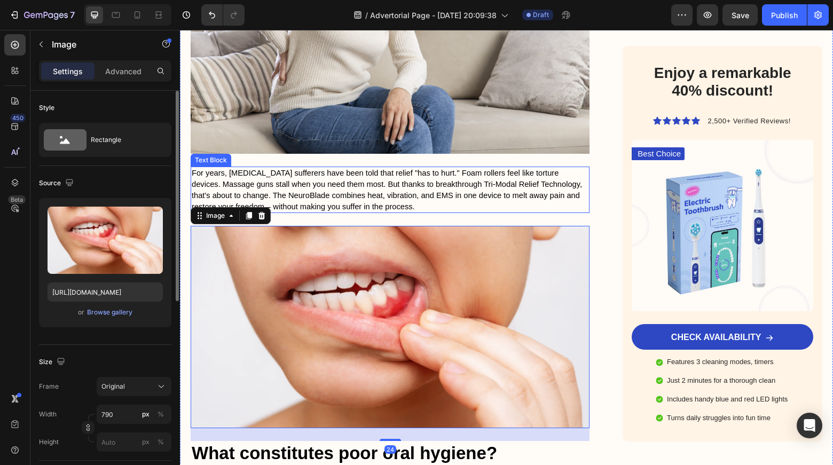
click at [356, 169] on span "For years, [MEDICAL_DATA] sufferers have been told that relief "has to hurt." F…" at bounding box center [387, 190] width 391 height 42
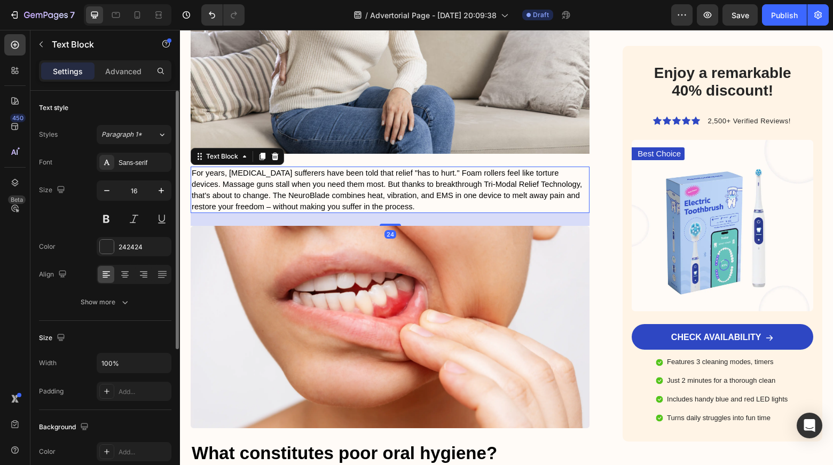
click at [375, 266] on img at bounding box center [390, 327] width 399 height 202
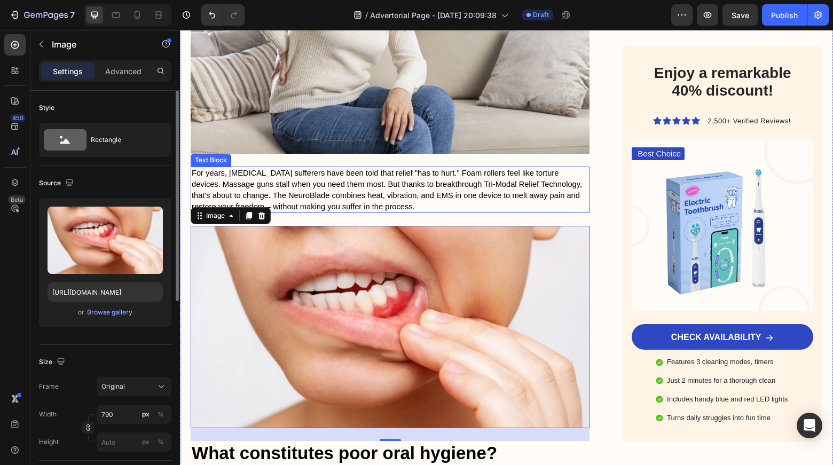
click at [320, 169] on span "For years, [MEDICAL_DATA] sufferers have been told that relief "has to hurt." F…" at bounding box center [387, 190] width 391 height 42
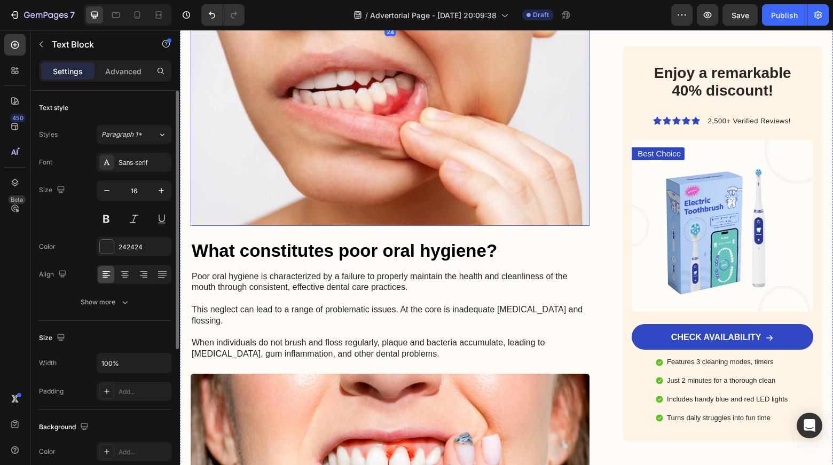
scroll to position [625, 0]
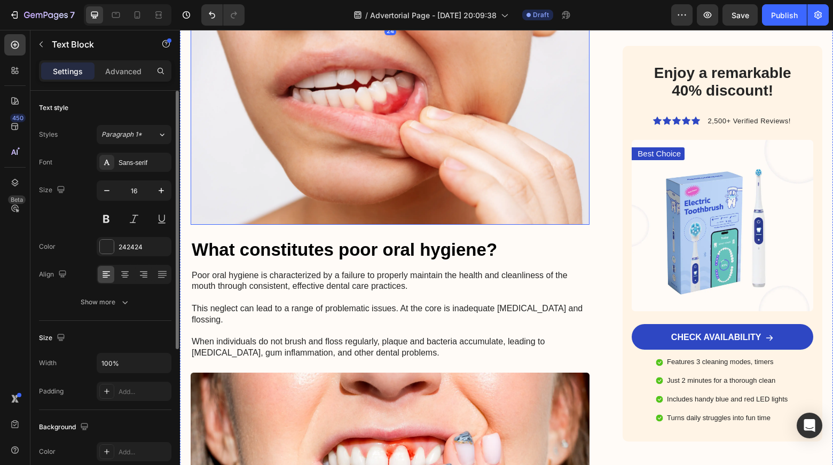
click at [227, 270] on p "Poor oral hygiene is characterized by a failure to properly maintain the health…" at bounding box center [390, 314] width 397 height 89
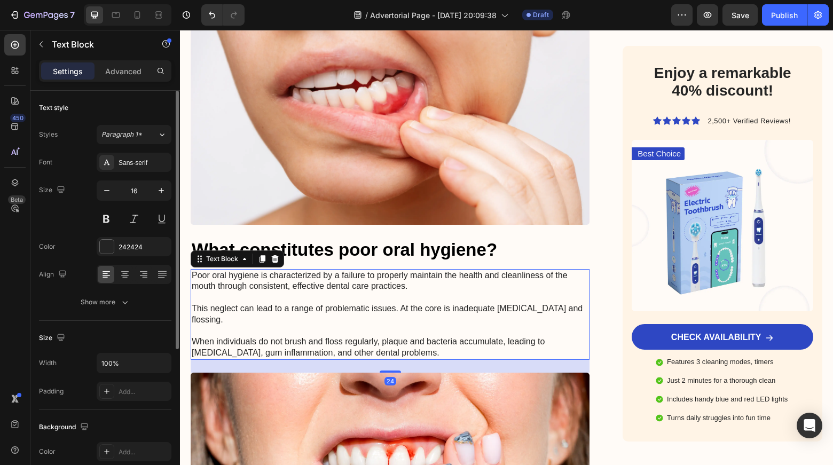
click at [196, 270] on p "Poor oral hygiene is characterized by a failure to properly maintain the health…" at bounding box center [390, 314] width 397 height 89
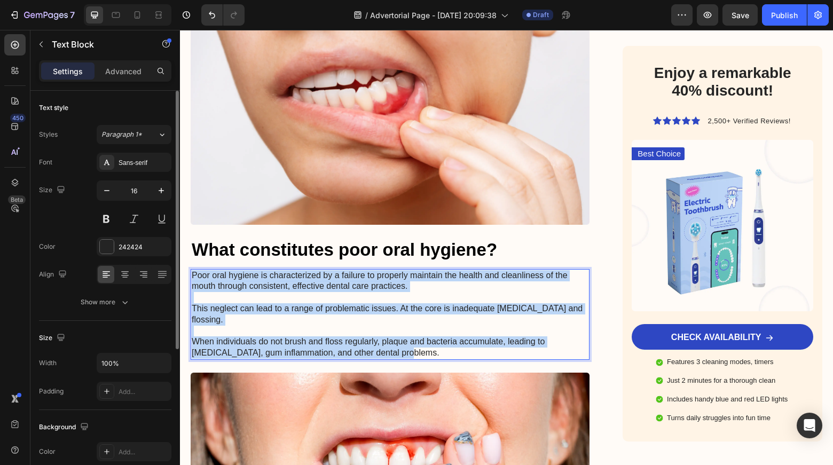
drag, startPoint x: 191, startPoint y: 237, endPoint x: 472, endPoint y: 316, distance: 291.3
click at [472, 316] on div "Poor oral hygiene is characterized by a failure to properly maintain the health…" at bounding box center [390, 314] width 399 height 91
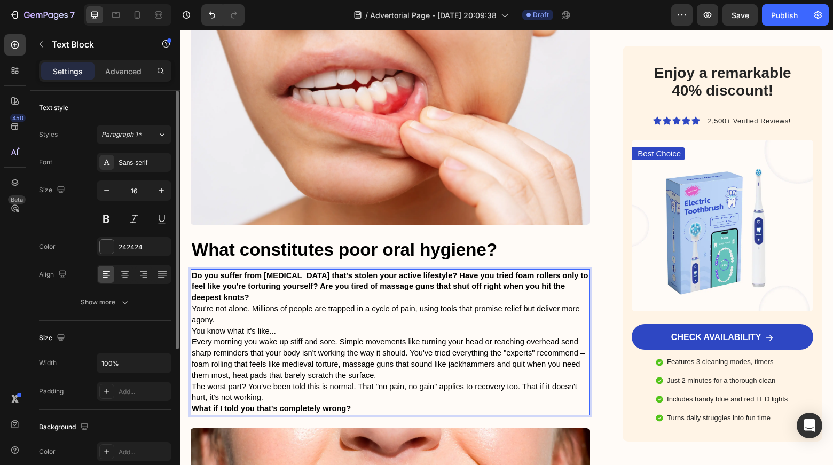
click at [256, 270] on p "Do you suffer from chronic pain that's stolen your active lifestyle? Have you t…" at bounding box center [390, 286] width 397 height 33
click at [258, 270] on p "Do you suffer from chronic pain that's stolen your active lifestyle? Have you t…" at bounding box center [390, 286] width 397 height 33
click at [399, 238] on h3 "What constitutes poor oral hygiene?" at bounding box center [390, 250] width 399 height 25
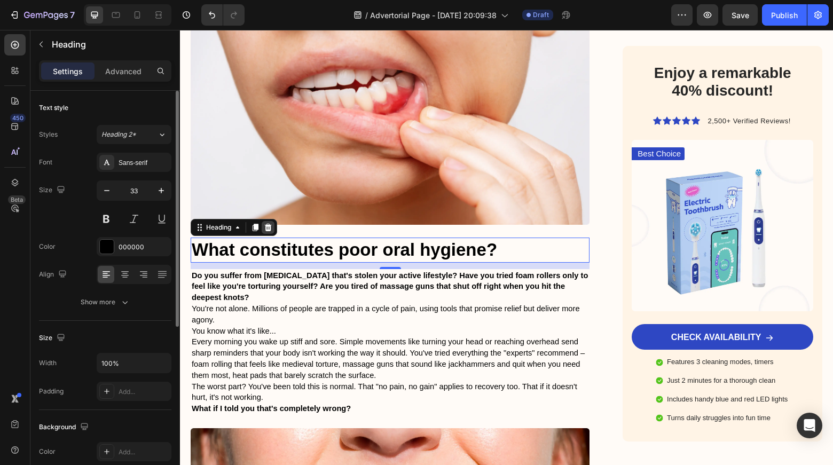
click at [269, 224] on icon at bounding box center [268, 227] width 7 height 7
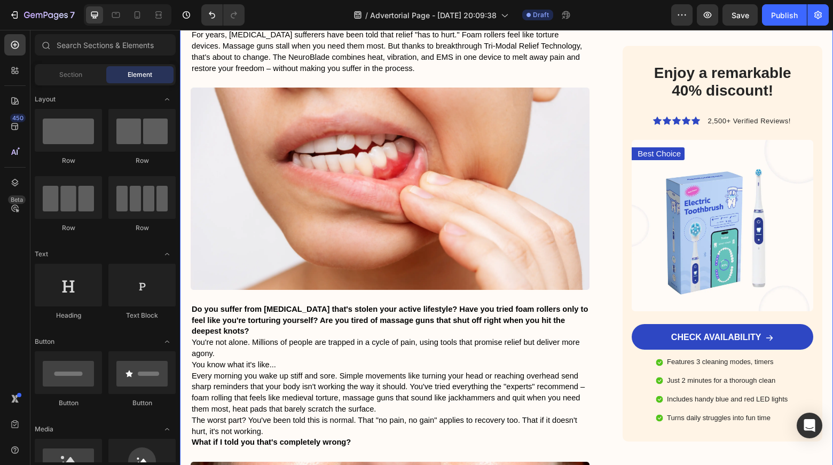
scroll to position [559, 0]
click at [695, 207] on img at bounding box center [723, 225] width 182 height 171
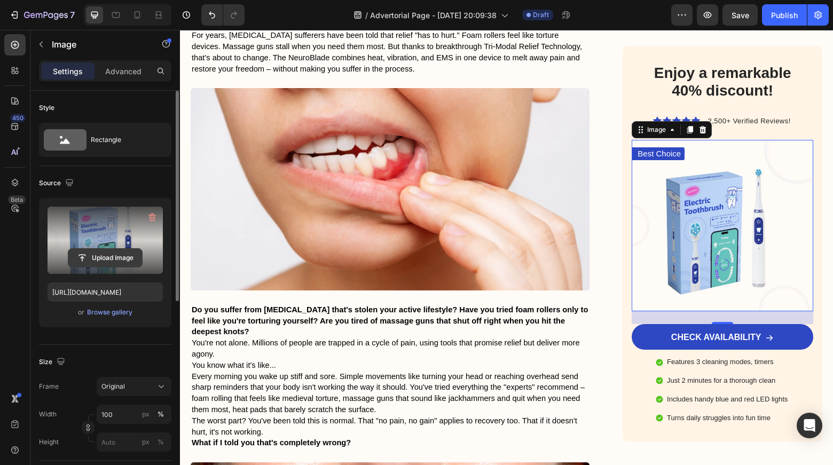
click at [103, 253] on input "file" at bounding box center [105, 258] width 74 height 18
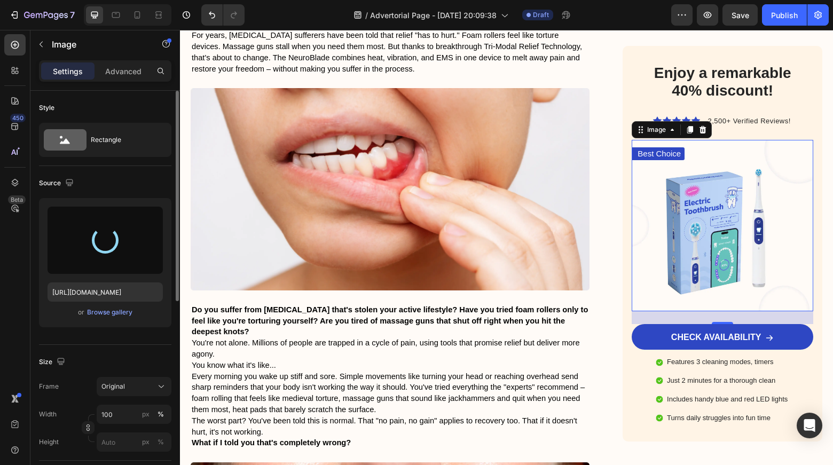
type input "[URL][DOMAIN_NAME]"
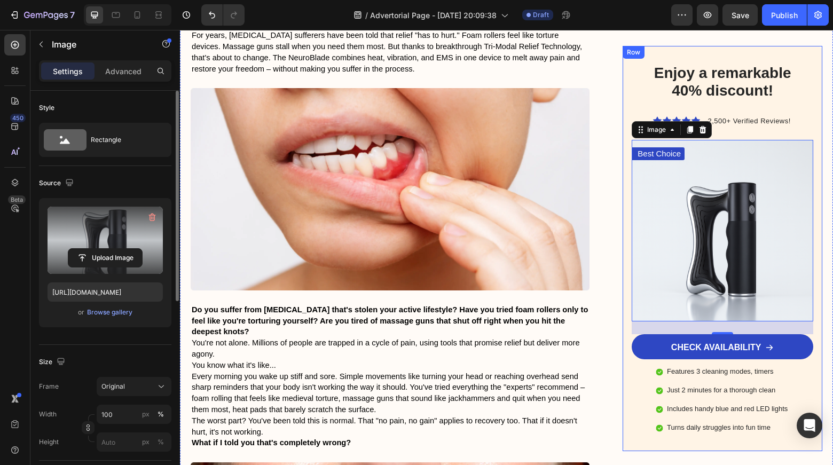
click at [632, 95] on div "Enjoy a remarkable 40% discount!" at bounding box center [723, 82] width 182 height 38
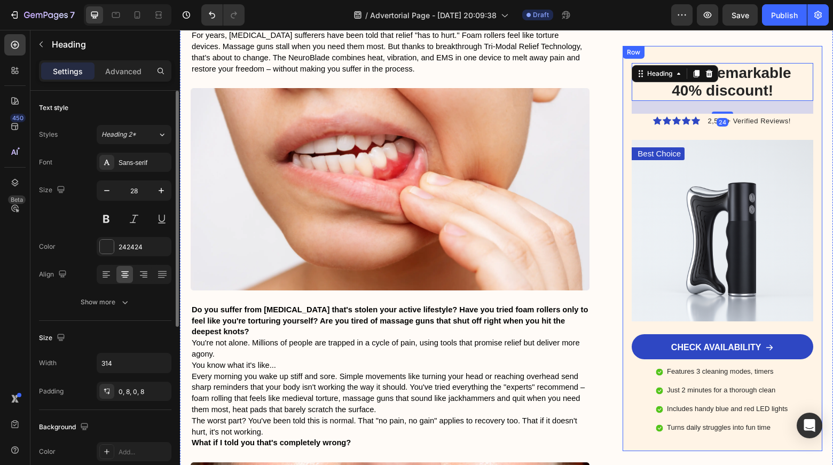
click at [623, 114] on div "Enjoy a remarkable 40% discount! Heading 24 Icon Icon Icon Icon Icon Icon List …" at bounding box center [723, 248] width 200 height 405
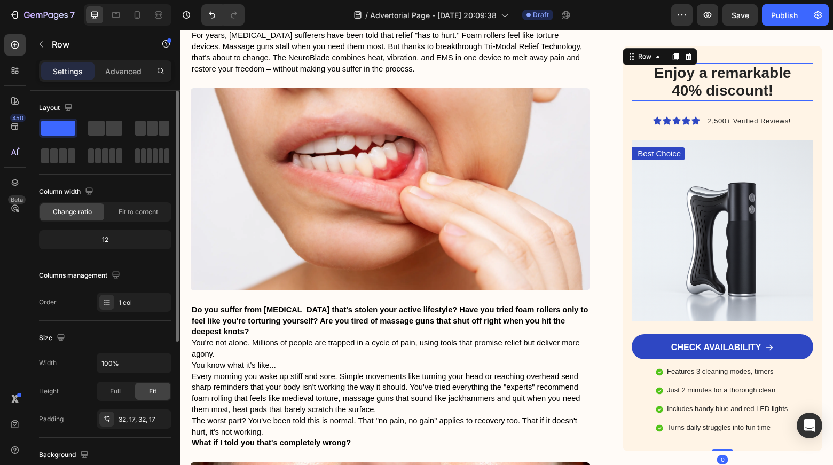
click at [739, 81] on p "Enjoy a remarkable 40% discount!" at bounding box center [722, 82] width 159 height 36
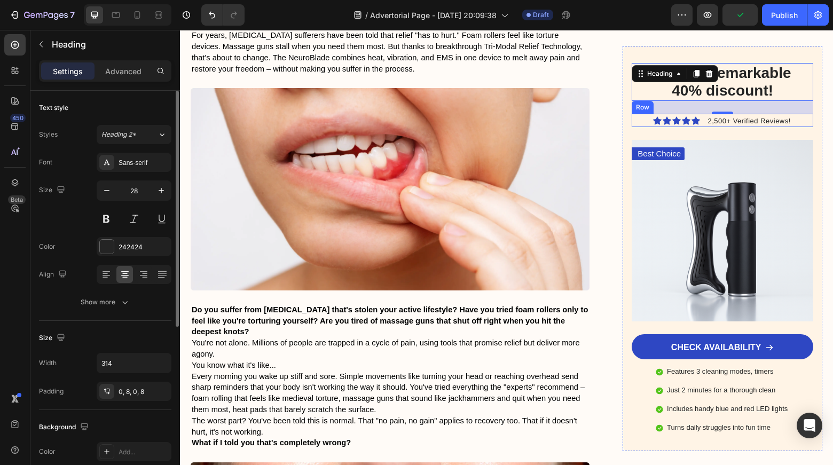
click at [698, 119] on div "Icon Icon Icon Icon Icon Icon List 2,500+ Verified Reviews! Text Block Row" at bounding box center [723, 121] width 182 height 14
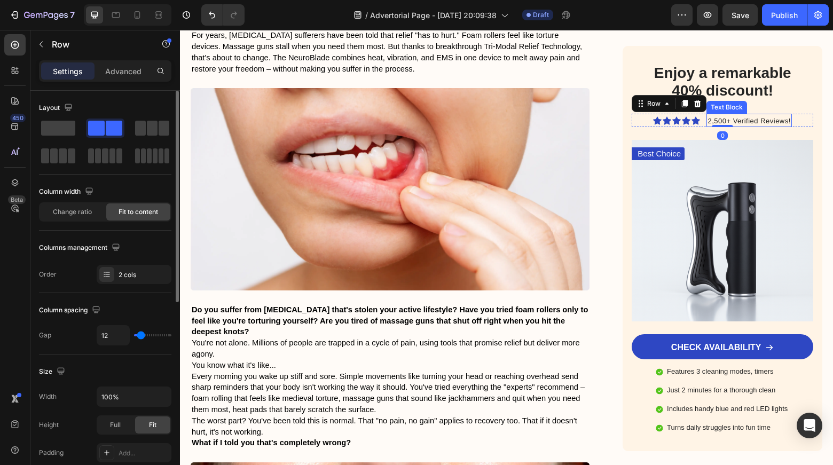
click at [718, 121] on span "2,500+ Verified Reviews!" at bounding box center [749, 121] width 83 height 8
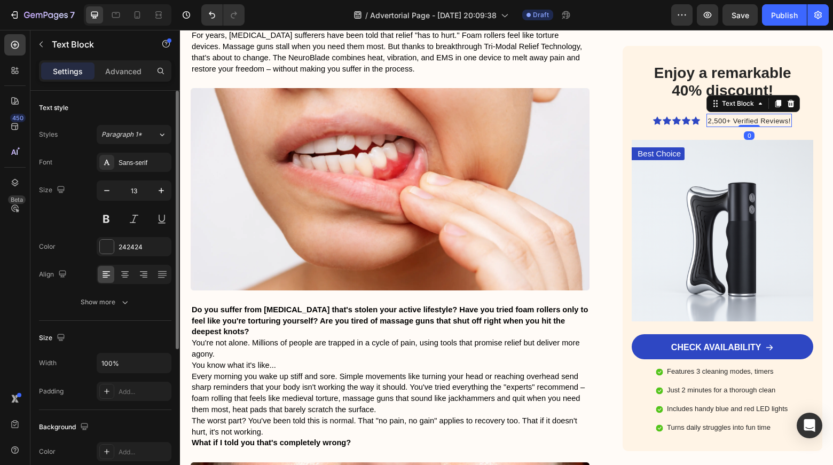
click at [716, 121] on span "2,500+ Verified Reviews!" at bounding box center [749, 121] width 83 height 8
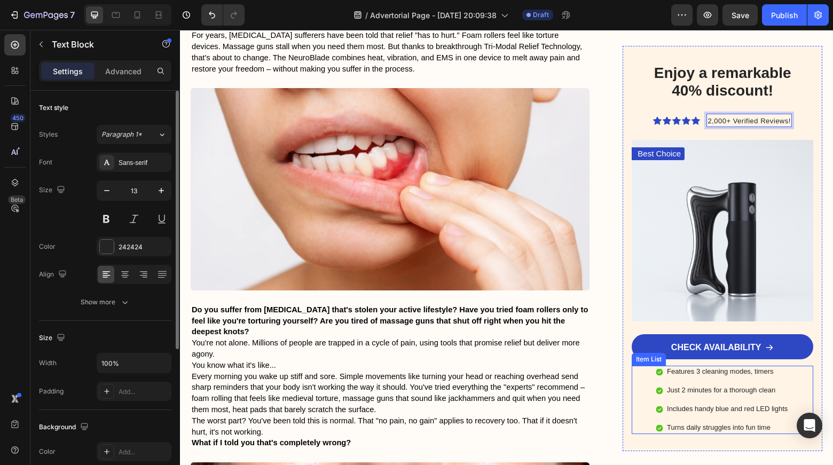
click at [706, 368] on p "Features 3 cleaning modes, timers" at bounding box center [727, 372] width 121 height 9
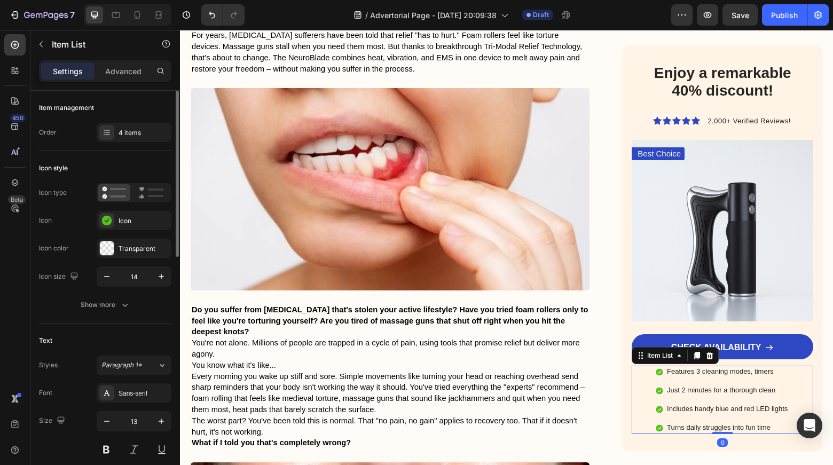
click at [768, 370] on p "Features 3 cleaning modes, timers" at bounding box center [727, 372] width 121 height 9
